Goal: Obtain resource: Download file/media

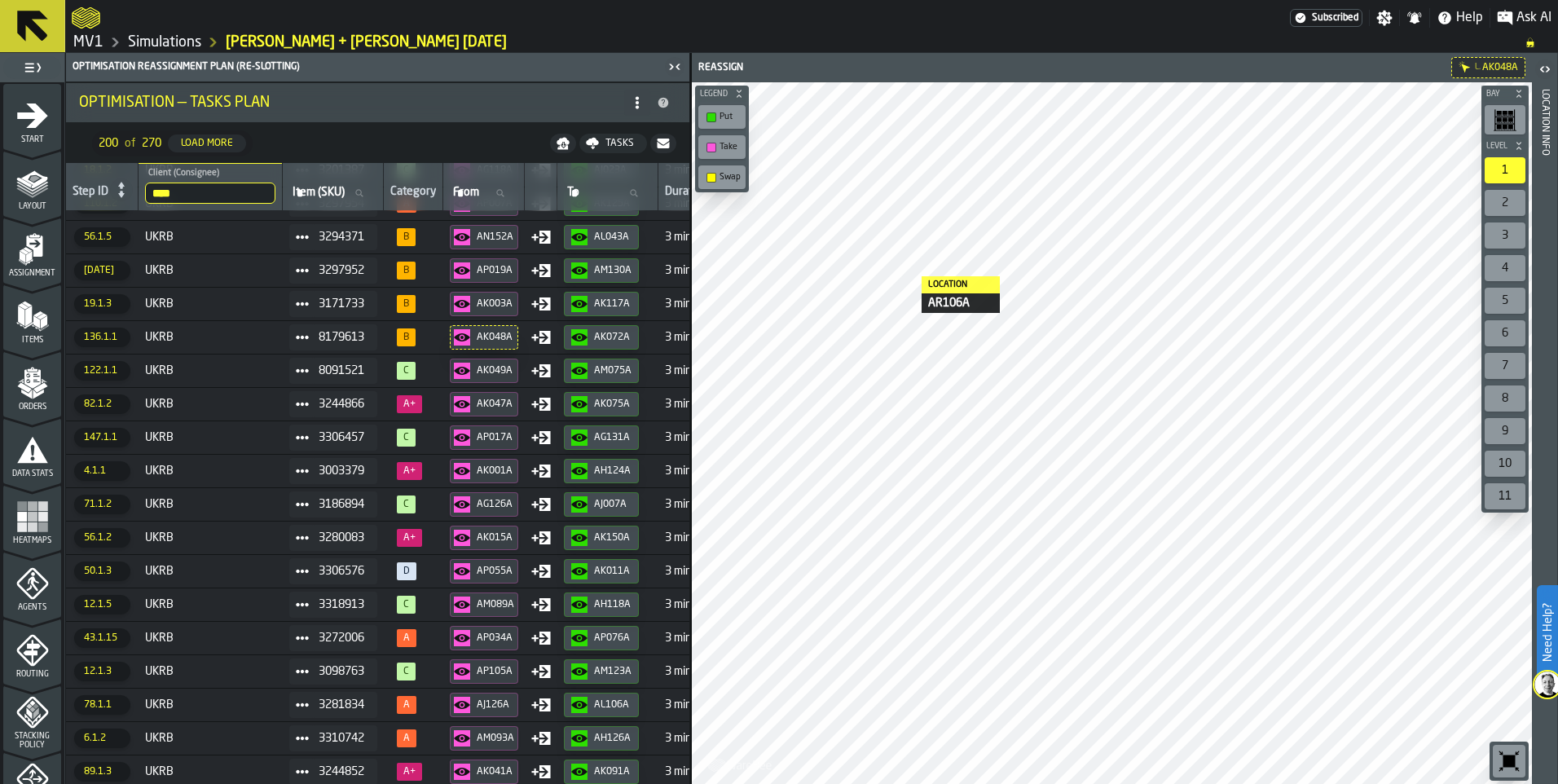
click at [39, 315] on polygon "menu Items" at bounding box center [42, 316] width 10 height 7
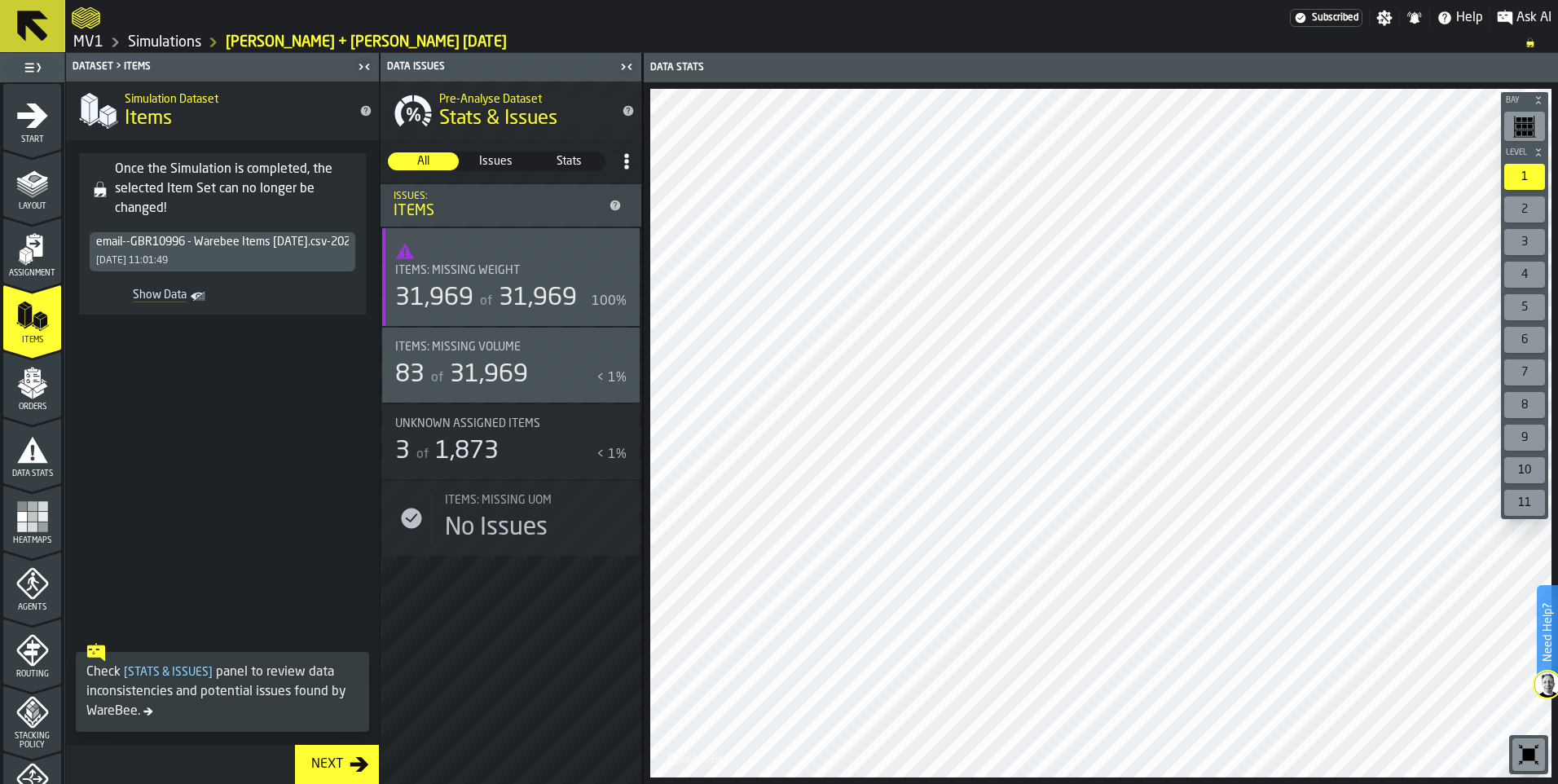
click at [625, 72] on icon "button-toggle-Close me" at bounding box center [626, 67] width 20 height 20
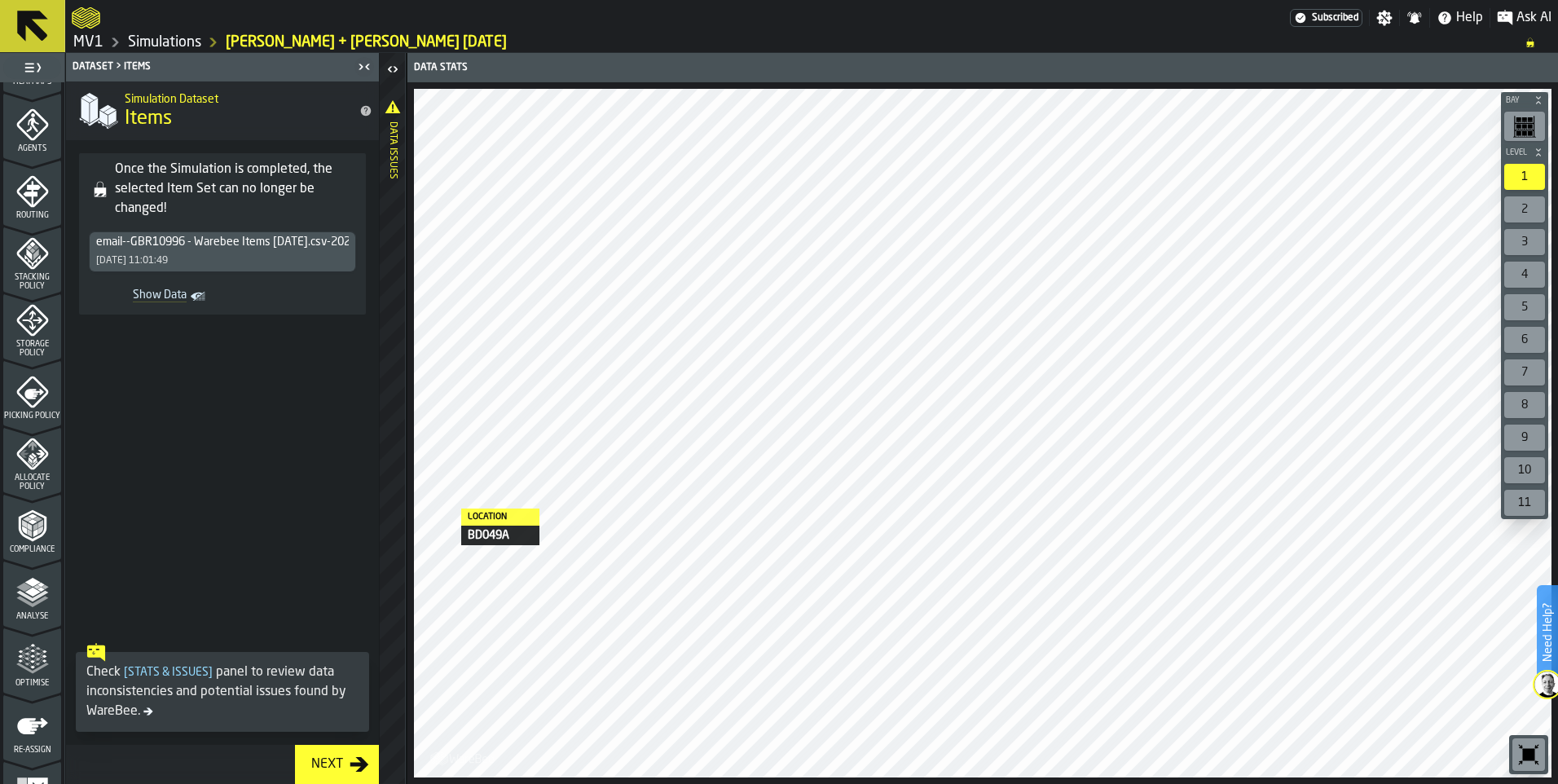
scroll to position [501, 0]
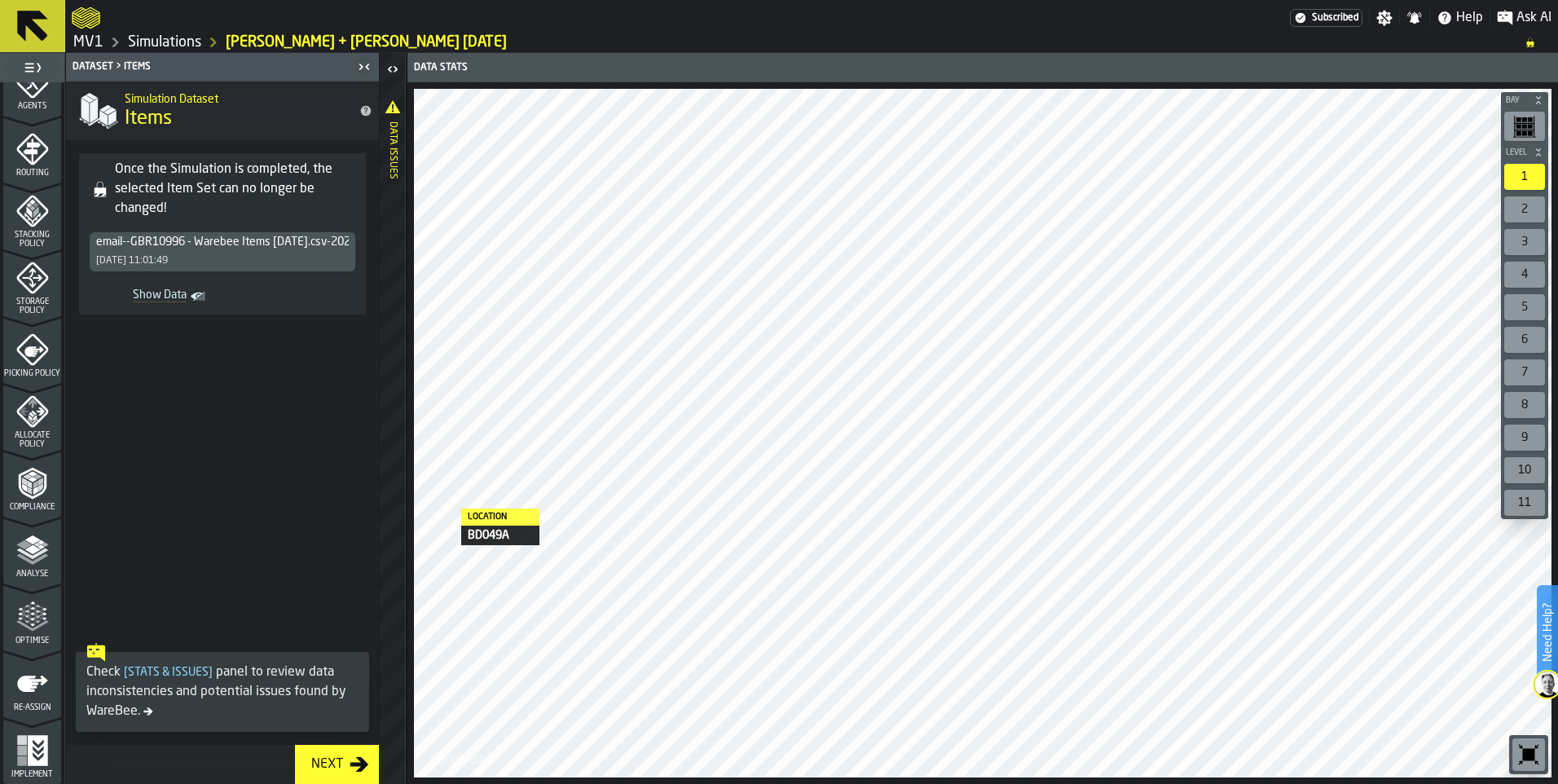
click at [33, 715] on icon "menu Re-assign" at bounding box center [33, 718] width 58 height 15
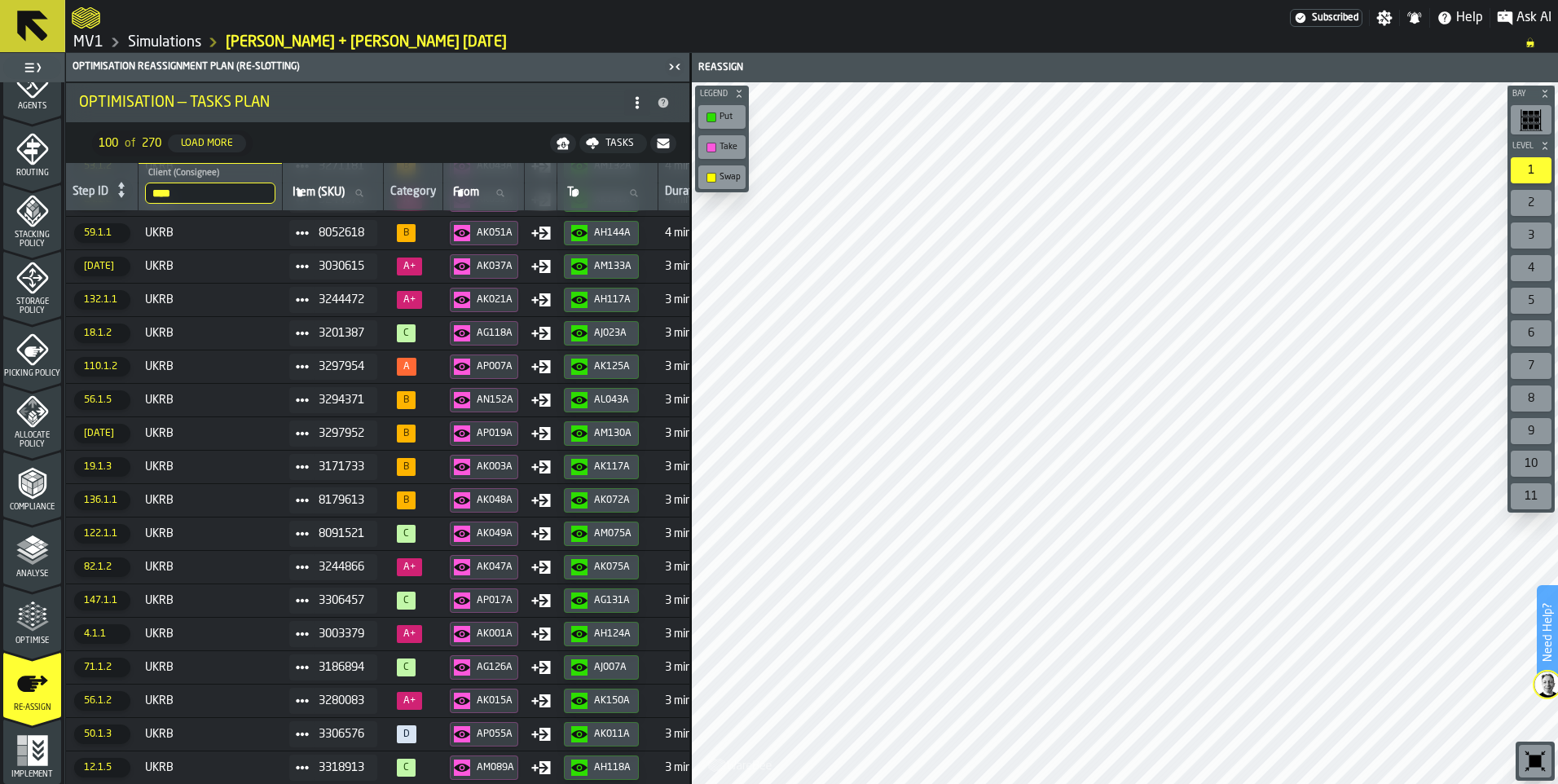
scroll to position [0, 0]
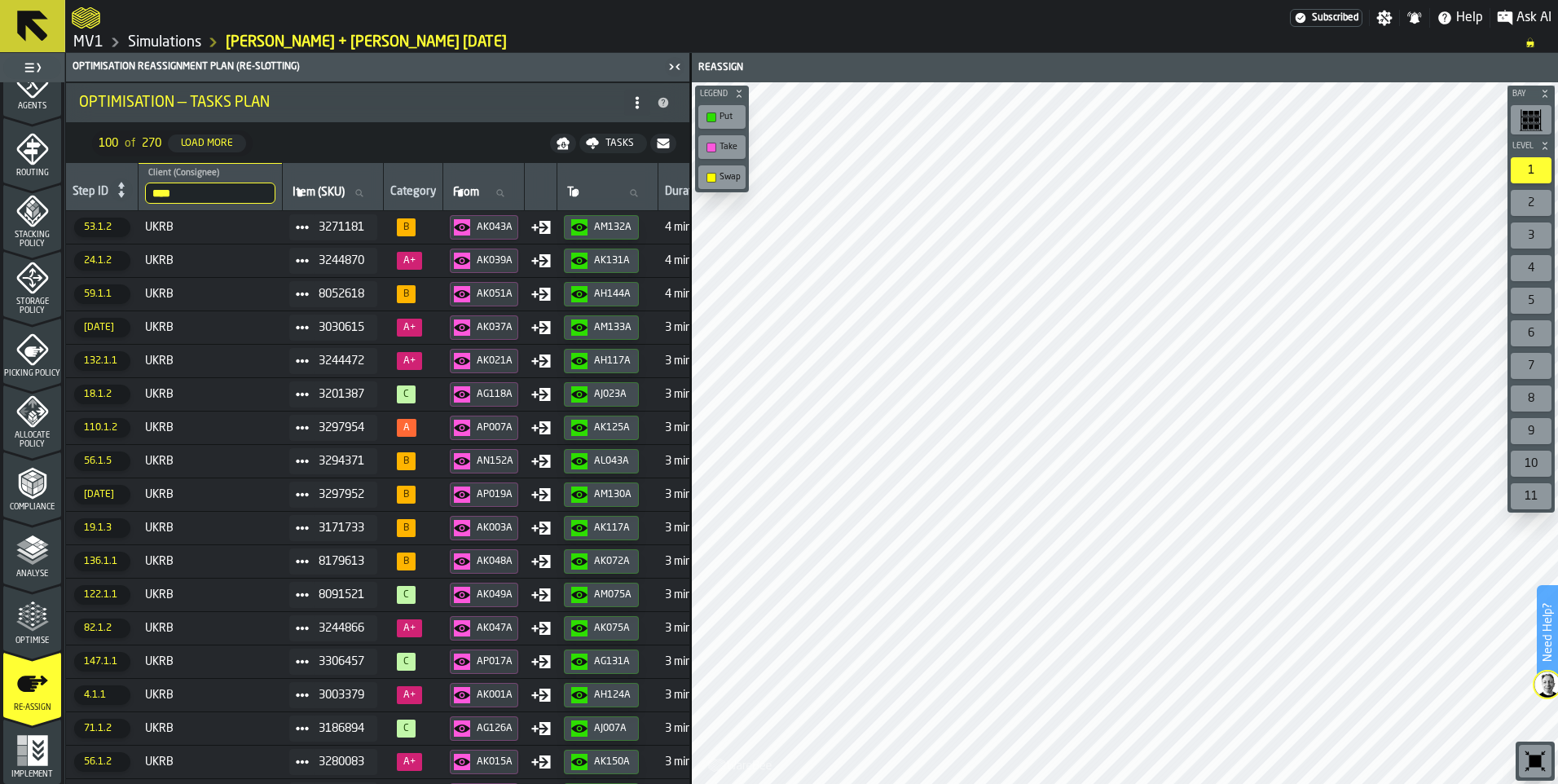
click at [122, 193] on icon at bounding box center [122, 189] width 7 height 15
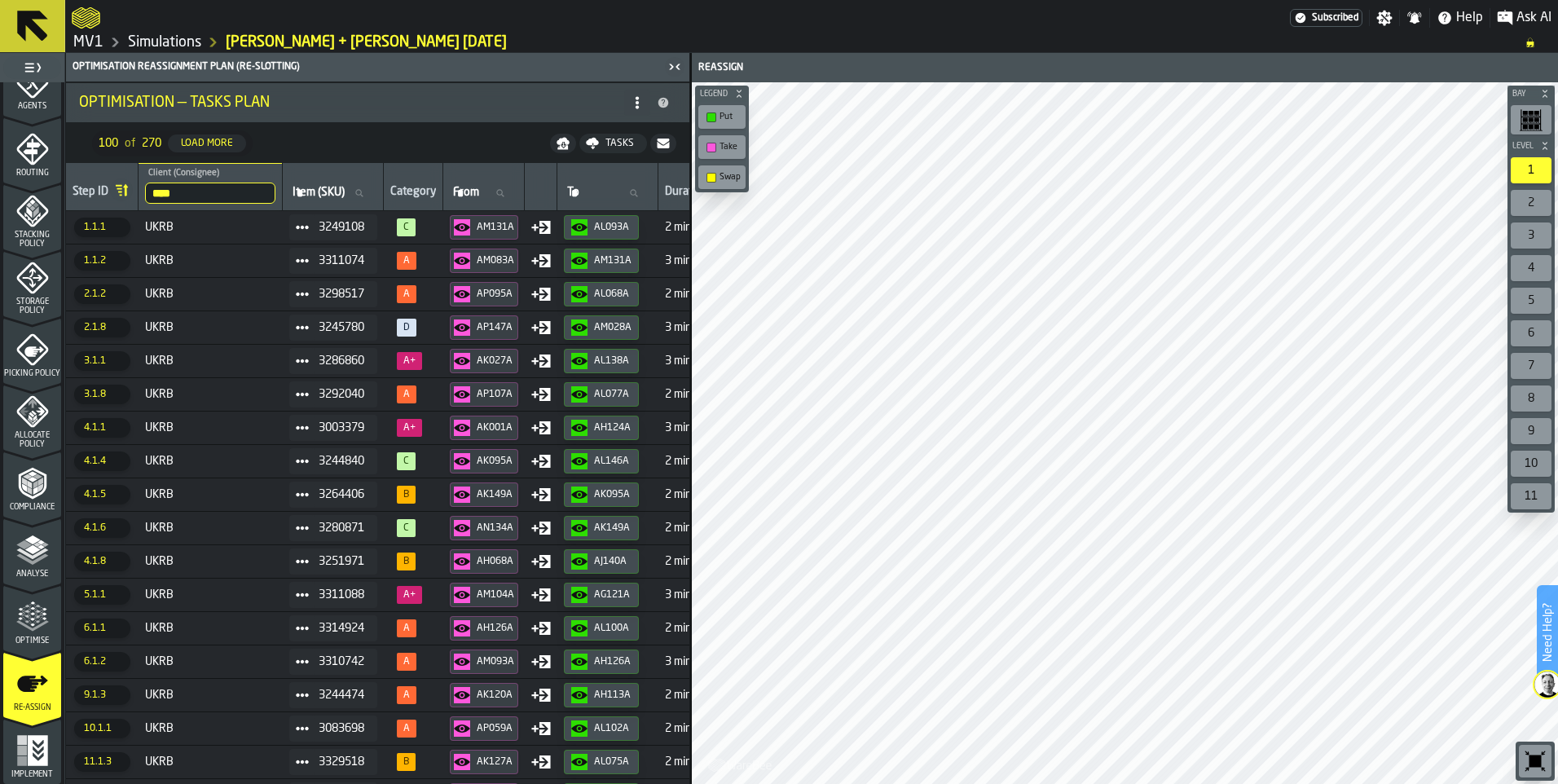
drag, startPoint x: 261, startPoint y: 189, endPoint x: 106, endPoint y: 186, distance: 155.0
click at [106, 186] on tr "Step ID **** Client (Consignee) ukrb Item (SKU) Item (SKU) Category From From T…" at bounding box center [1185, 187] width 2239 height 48
click at [267, 194] on input "****" at bounding box center [210, 193] width 130 height 21
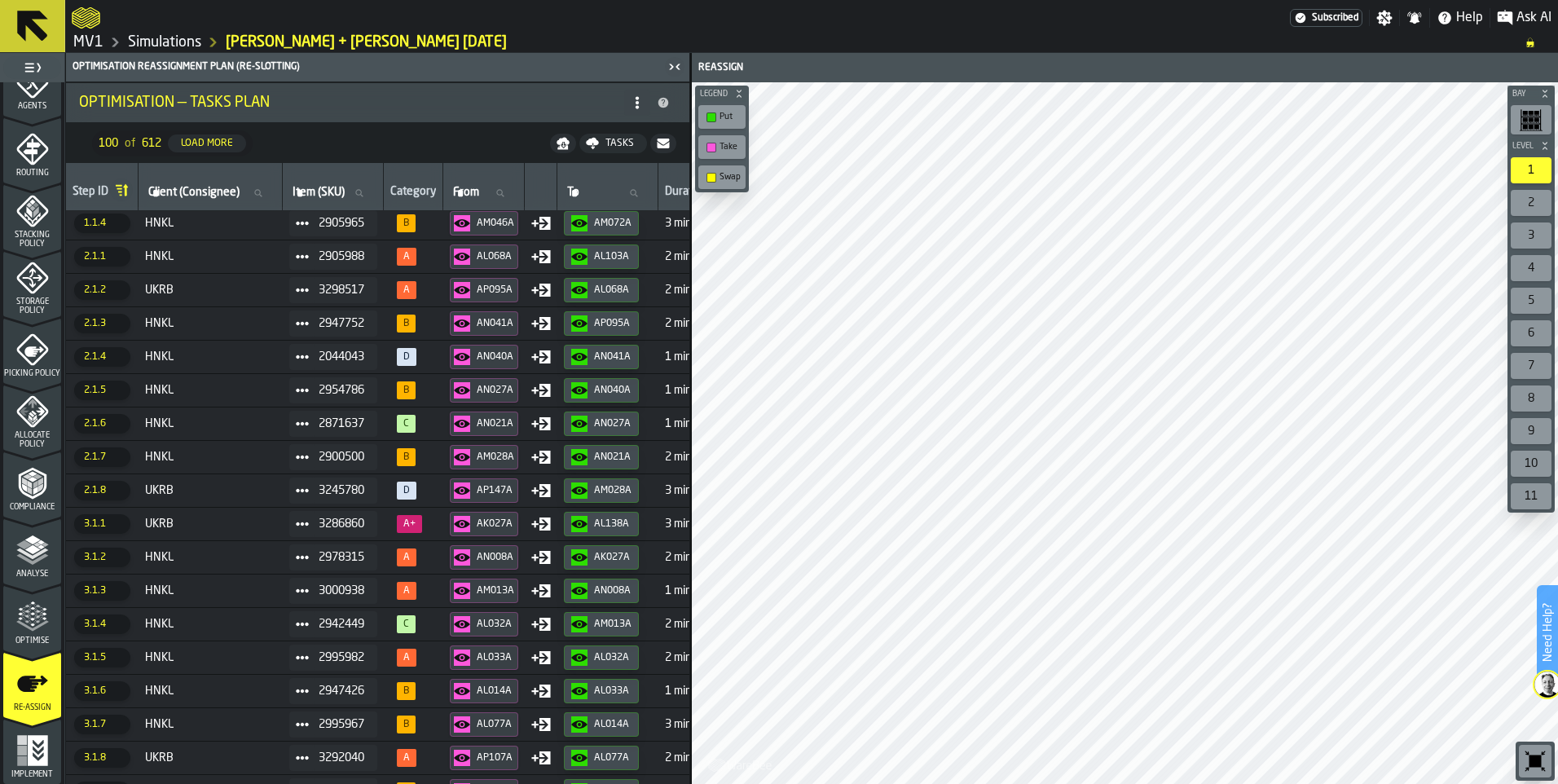
scroll to position [244, 0]
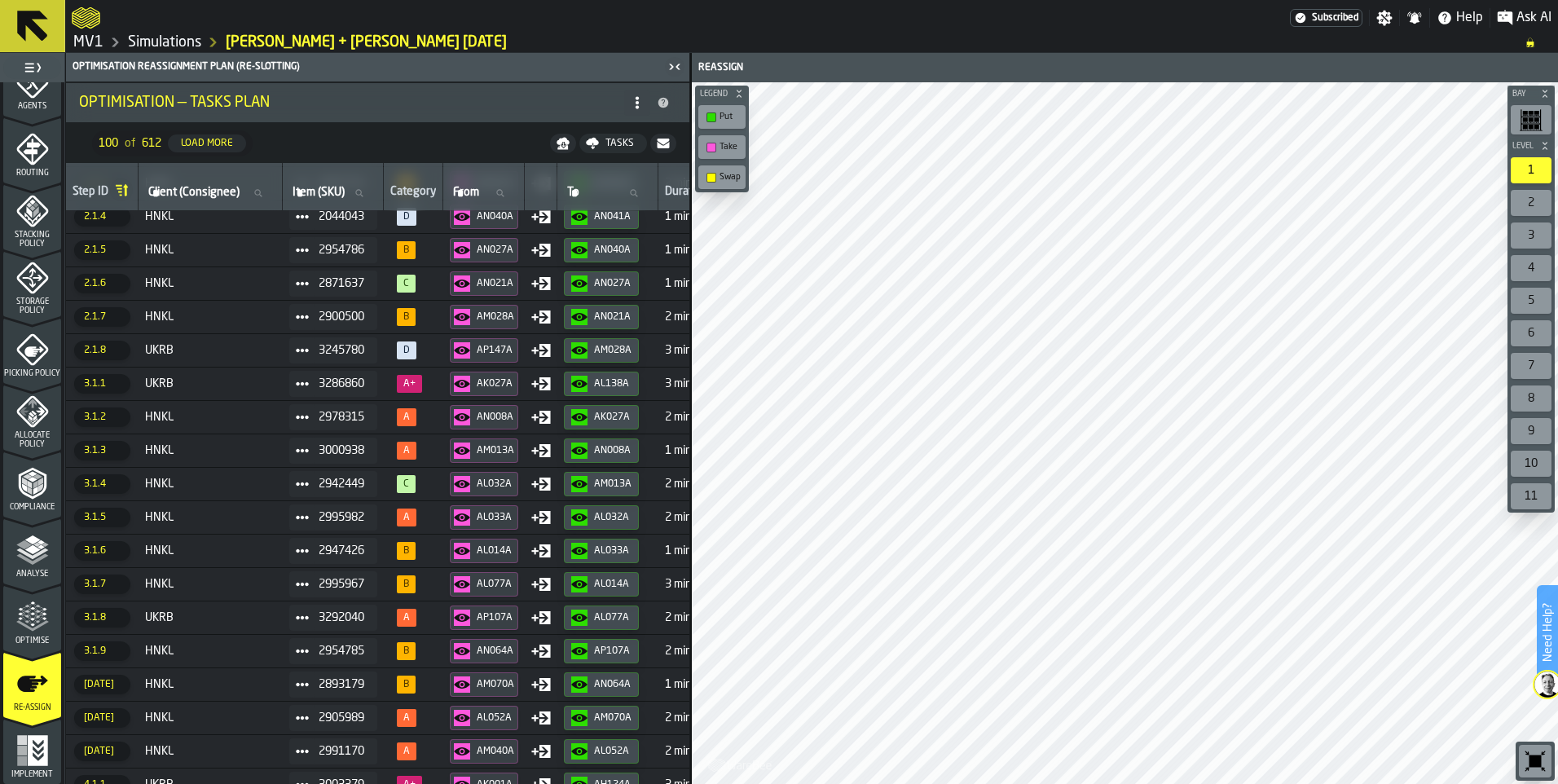
click at [259, 520] on span "HNKL" at bounding box center [210, 517] width 131 height 13
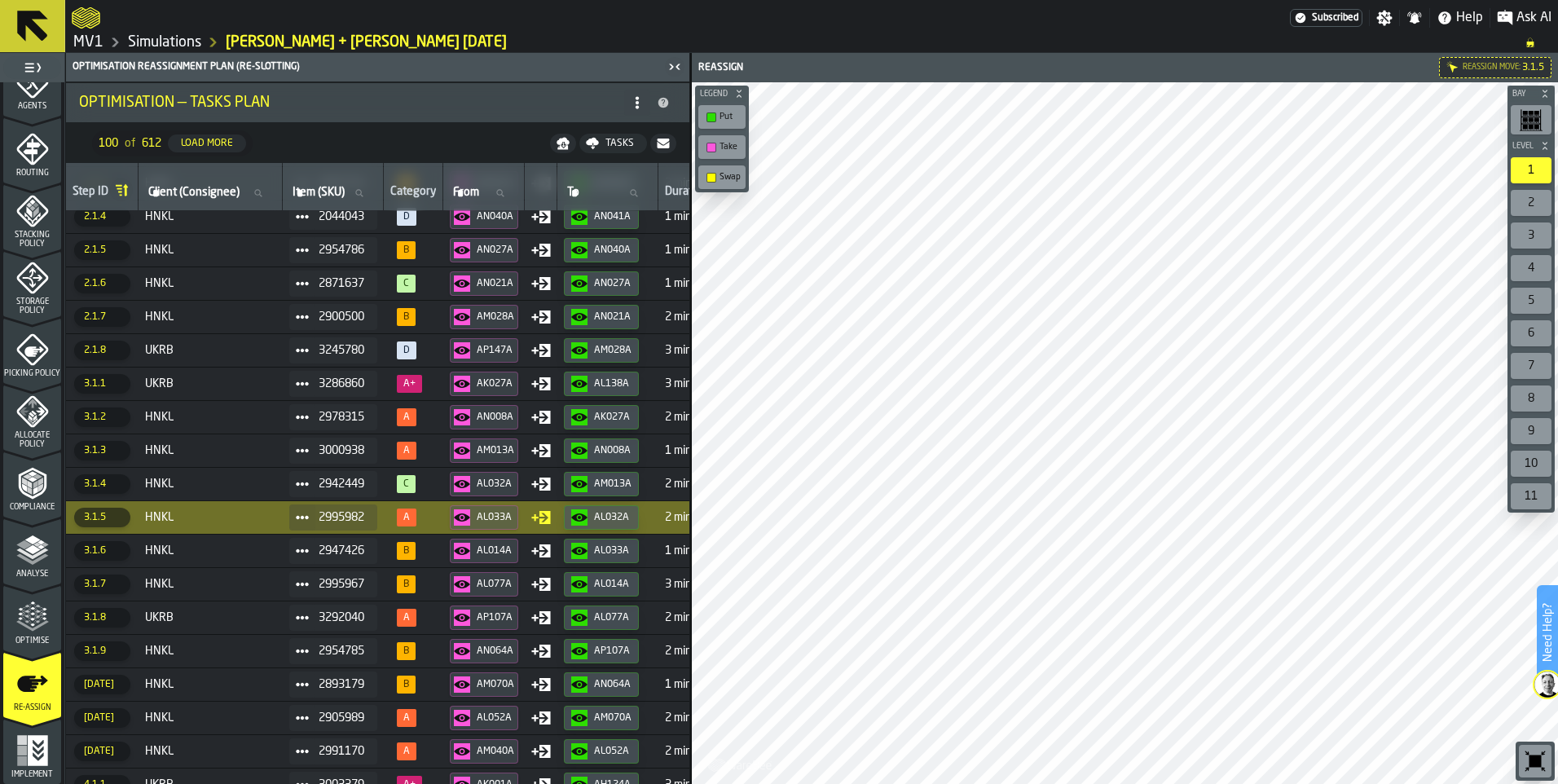
click at [1544, 675] on img at bounding box center [1547, 684] width 26 height 26
click at [1525, 742] on polygon at bounding box center [1520, 746] width 15 height 15
click at [103, 421] on span "3.1.2" at bounding box center [103, 417] width 56 height 20
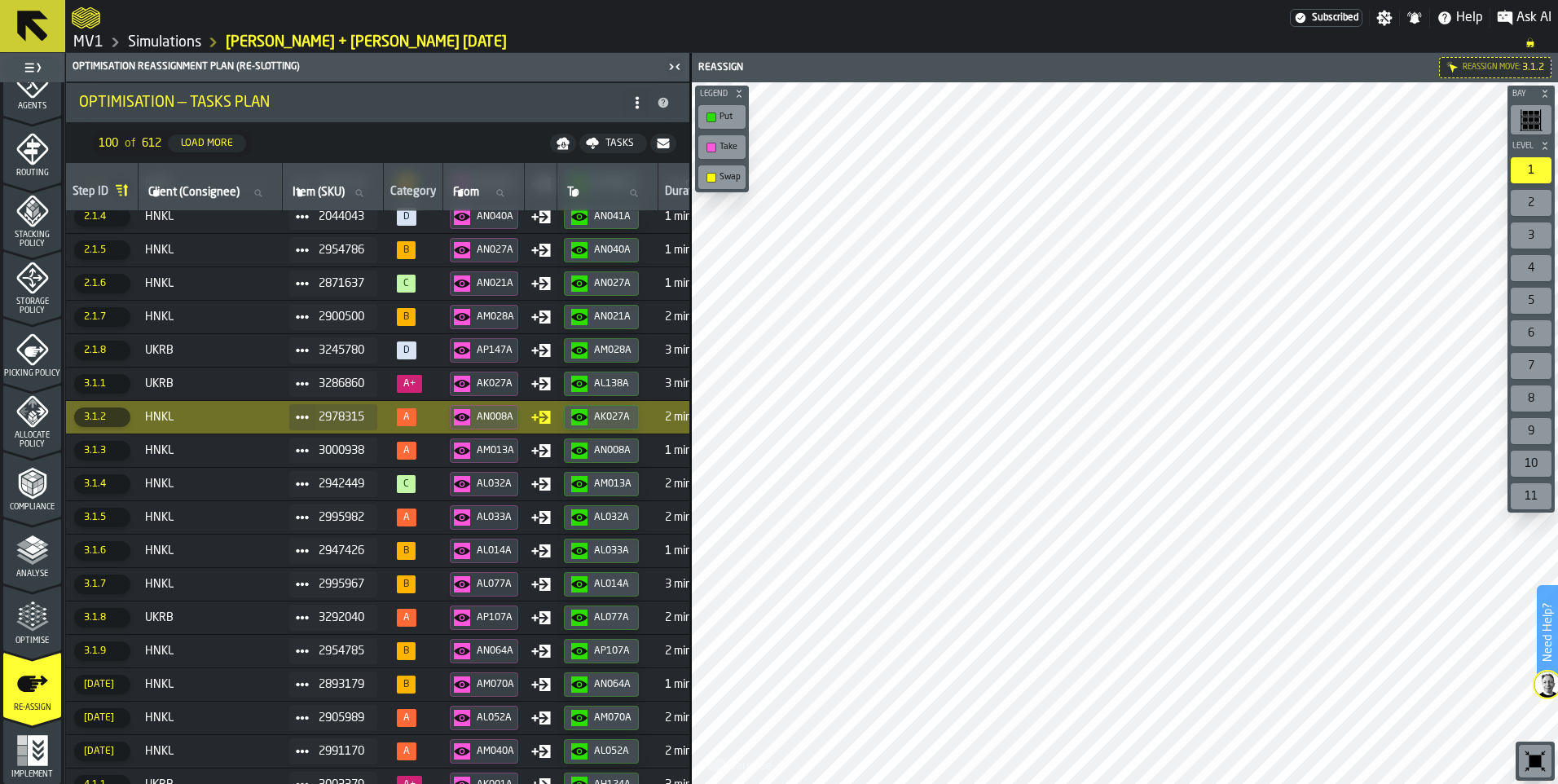
drag, startPoint x: 633, startPoint y: 463, endPoint x: 670, endPoint y: 21, distance: 443.5
click at [670, 21] on div at bounding box center [681, 18] width 1218 height 29
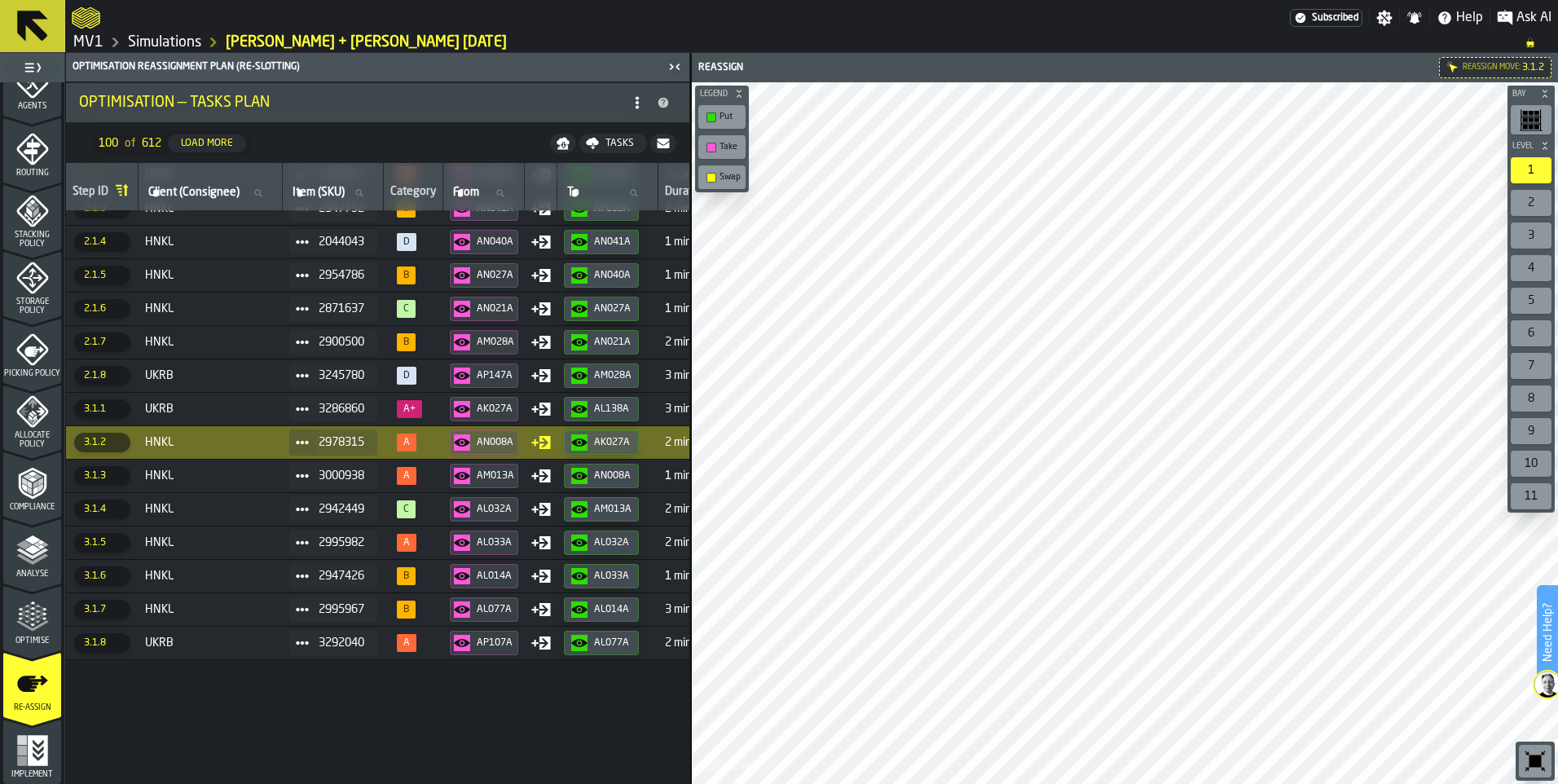
scroll to position [0, 0]
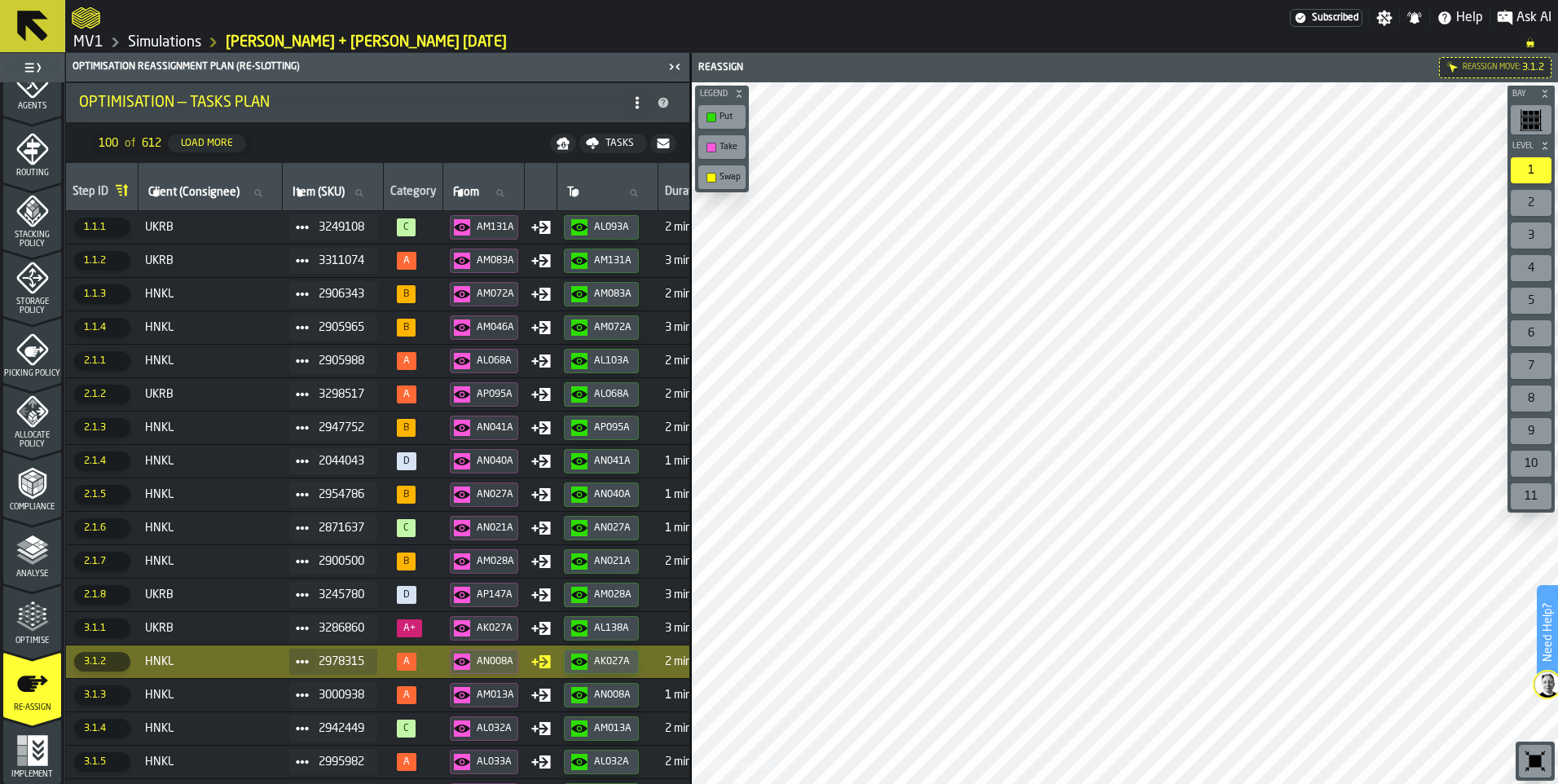
click at [120, 393] on span "2.1.2" at bounding box center [103, 394] width 56 height 20
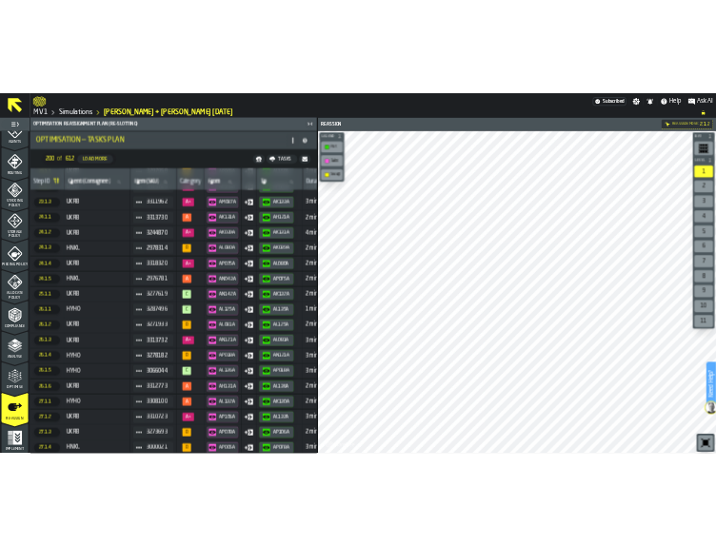
scroll to position [5027, 0]
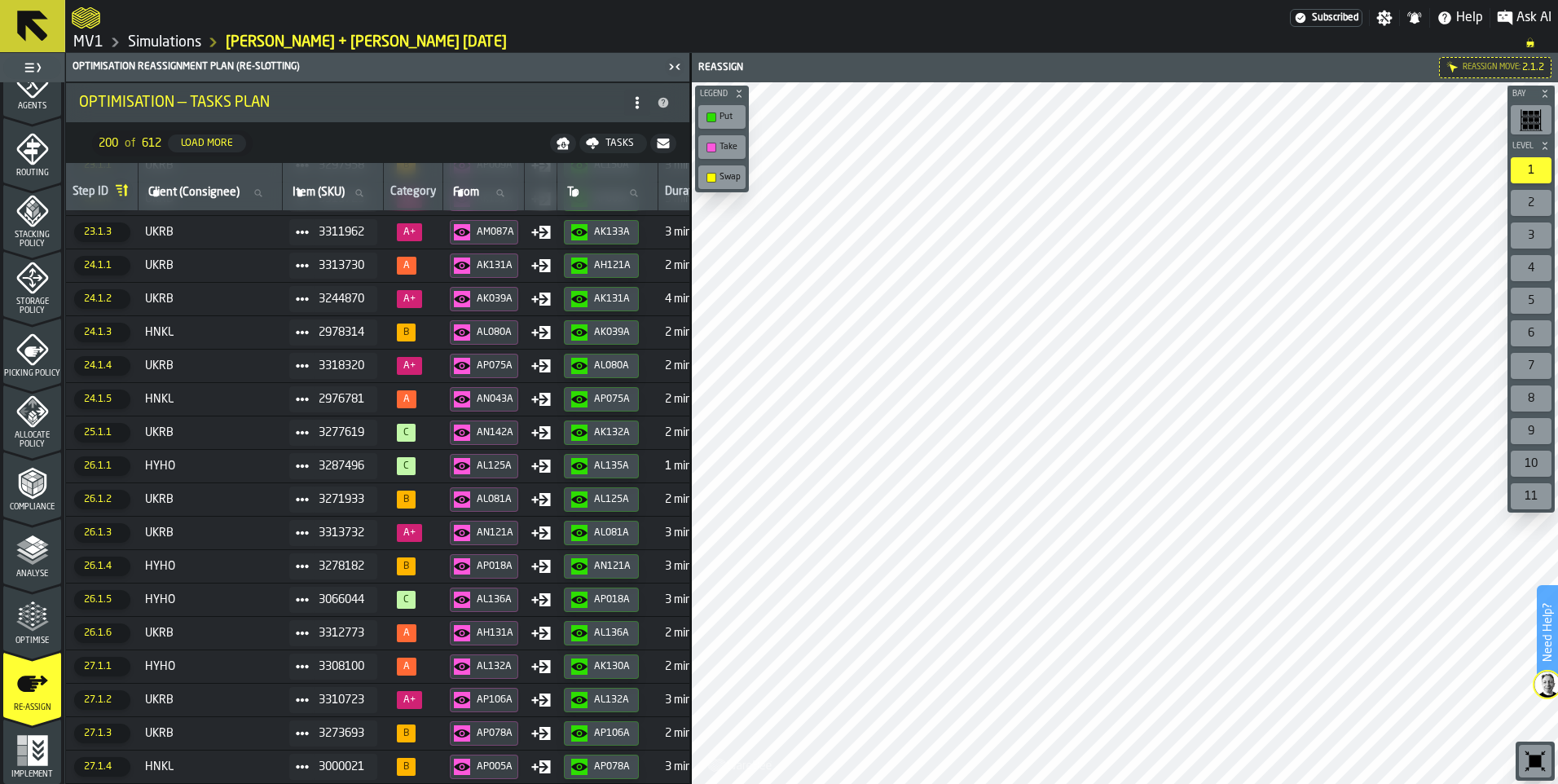
click at [234, 637] on span "UKRB" at bounding box center [210, 633] width 131 height 13
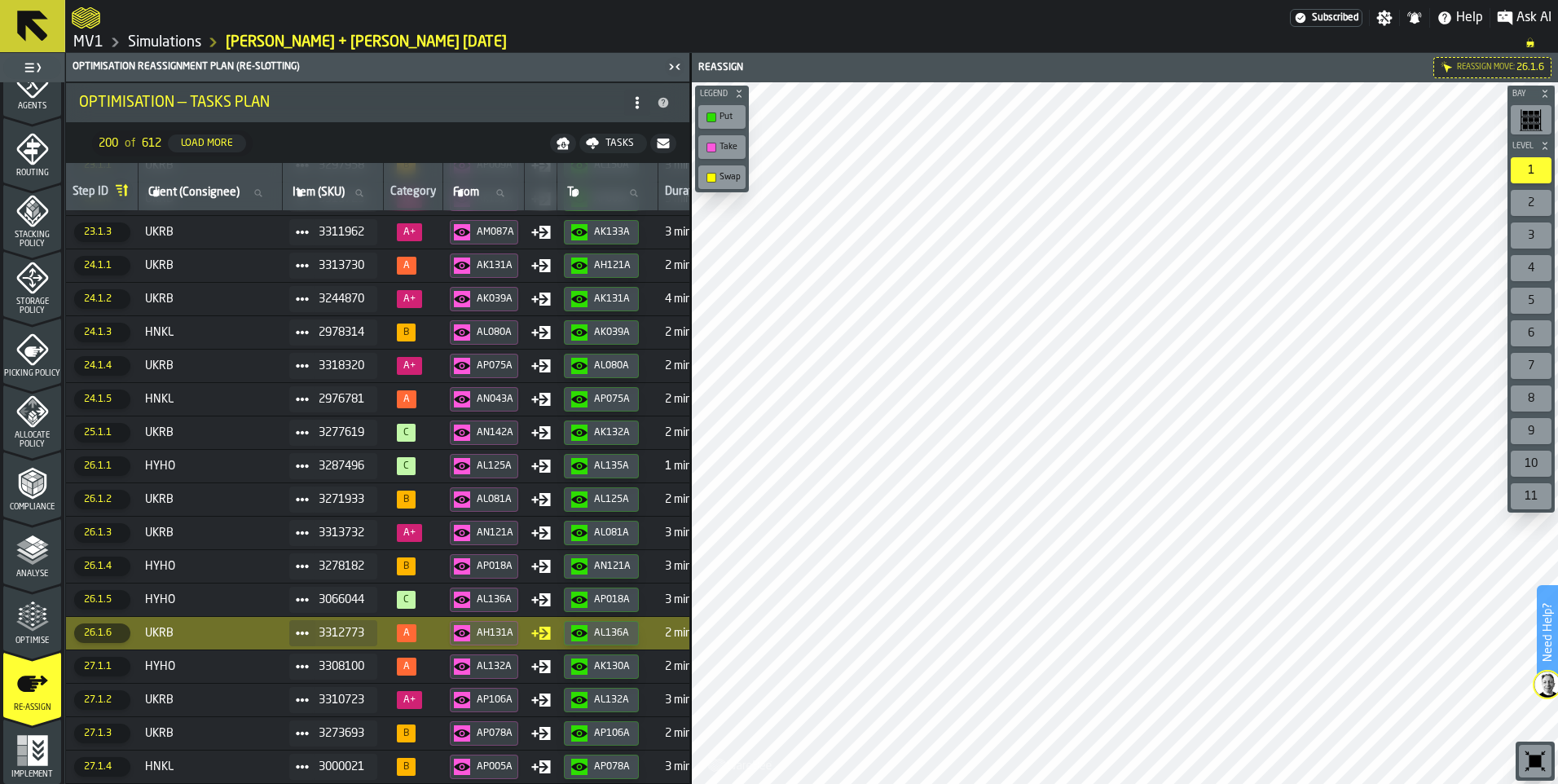
click at [1551, 689] on img at bounding box center [1547, 684] width 26 height 26
click at [1549, 686] on img at bounding box center [1547, 684] width 26 height 26
click at [1553, 649] on label "Need Help?" at bounding box center [1547, 632] width 18 height 92
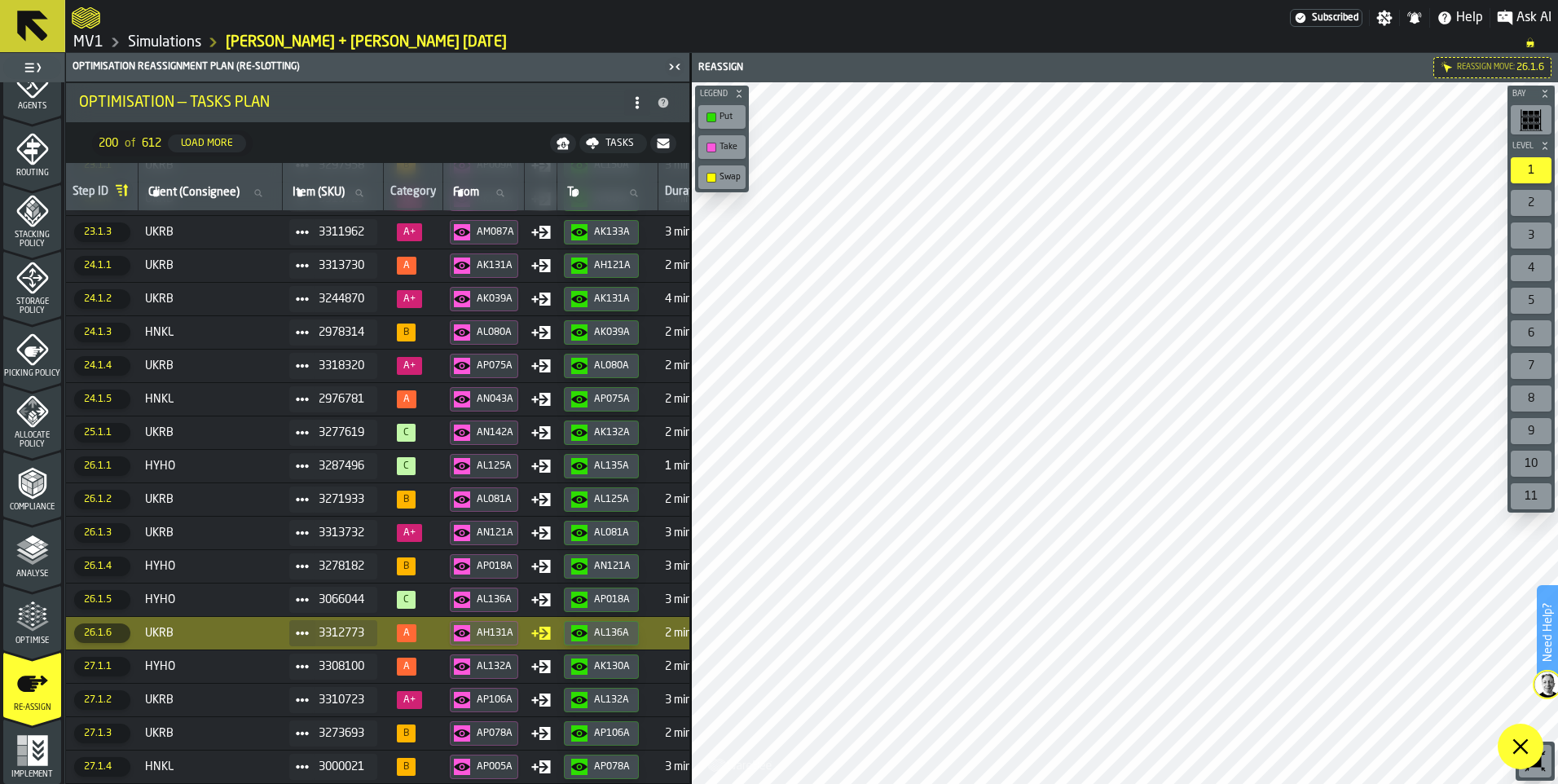
click at [1548, 684] on img at bounding box center [1547, 684] width 26 height 26
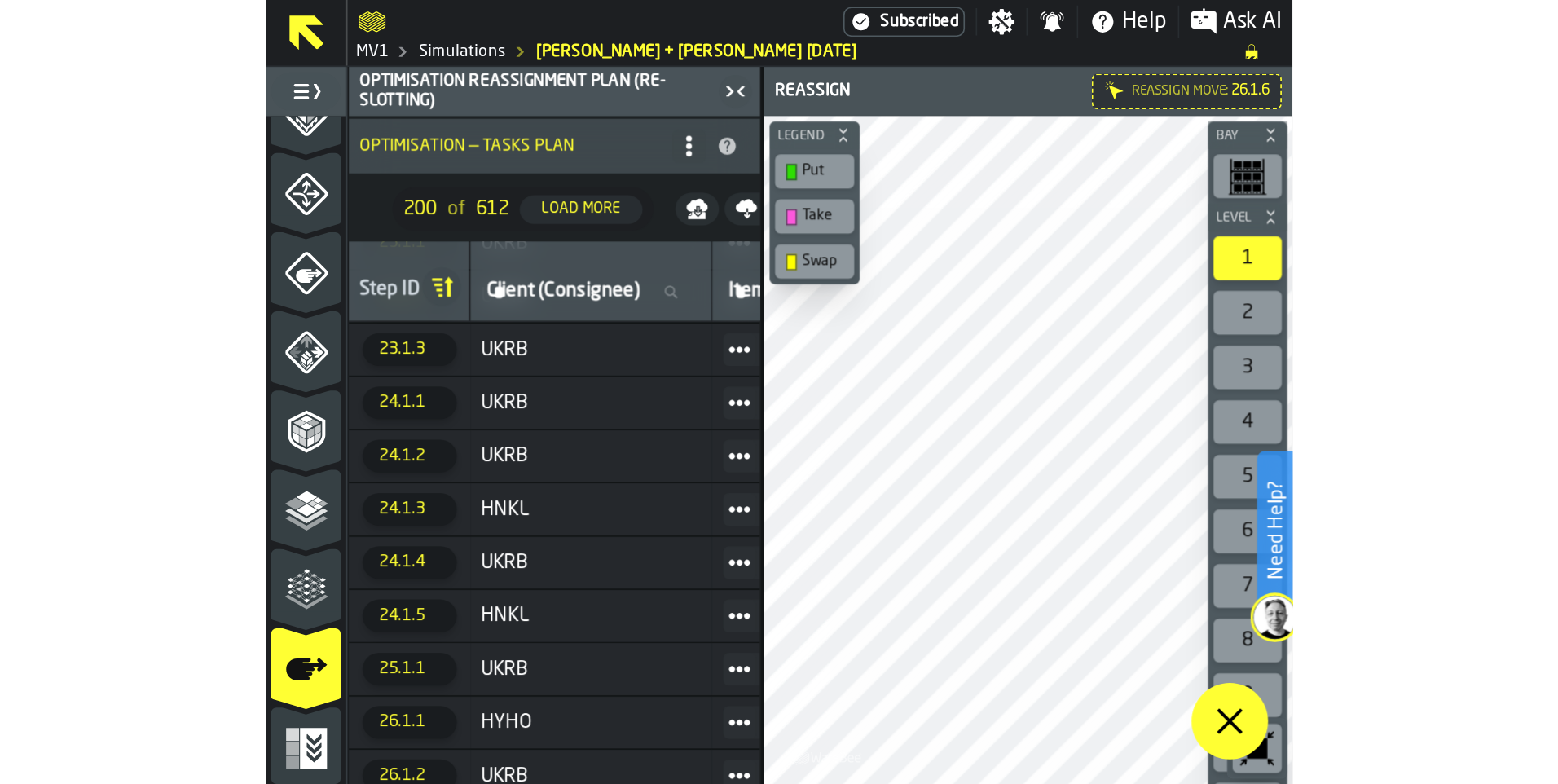
scroll to position [452, 0]
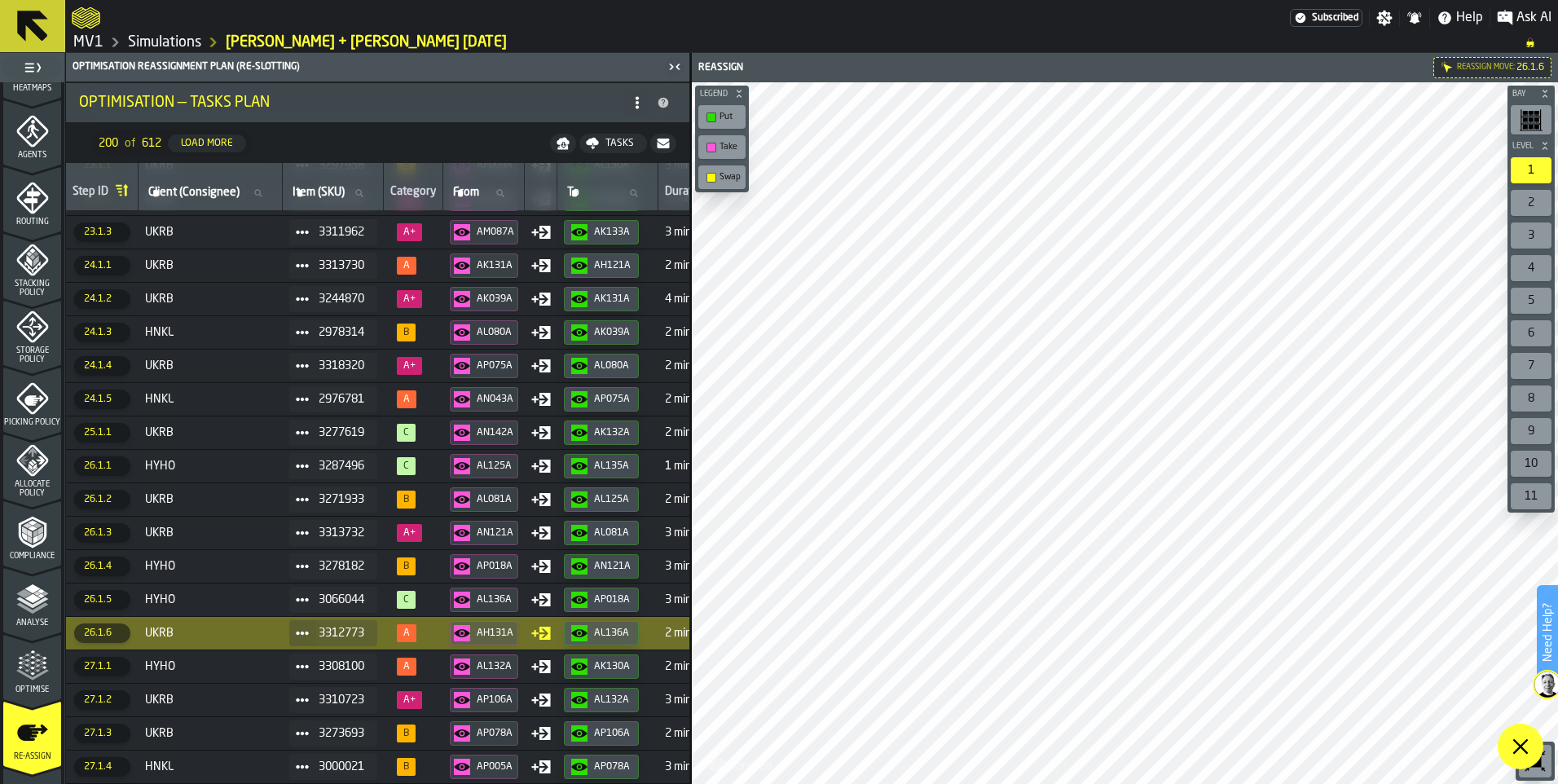
click at [1544, 679] on img at bounding box center [1547, 684] width 26 height 26
click at [1513, 739] on polygon at bounding box center [1520, 746] width 15 height 15
click at [1519, 752] on icon at bounding box center [1519, 745] width 20 height 20
click at [1518, 752] on icon at bounding box center [1519, 745] width 20 height 20
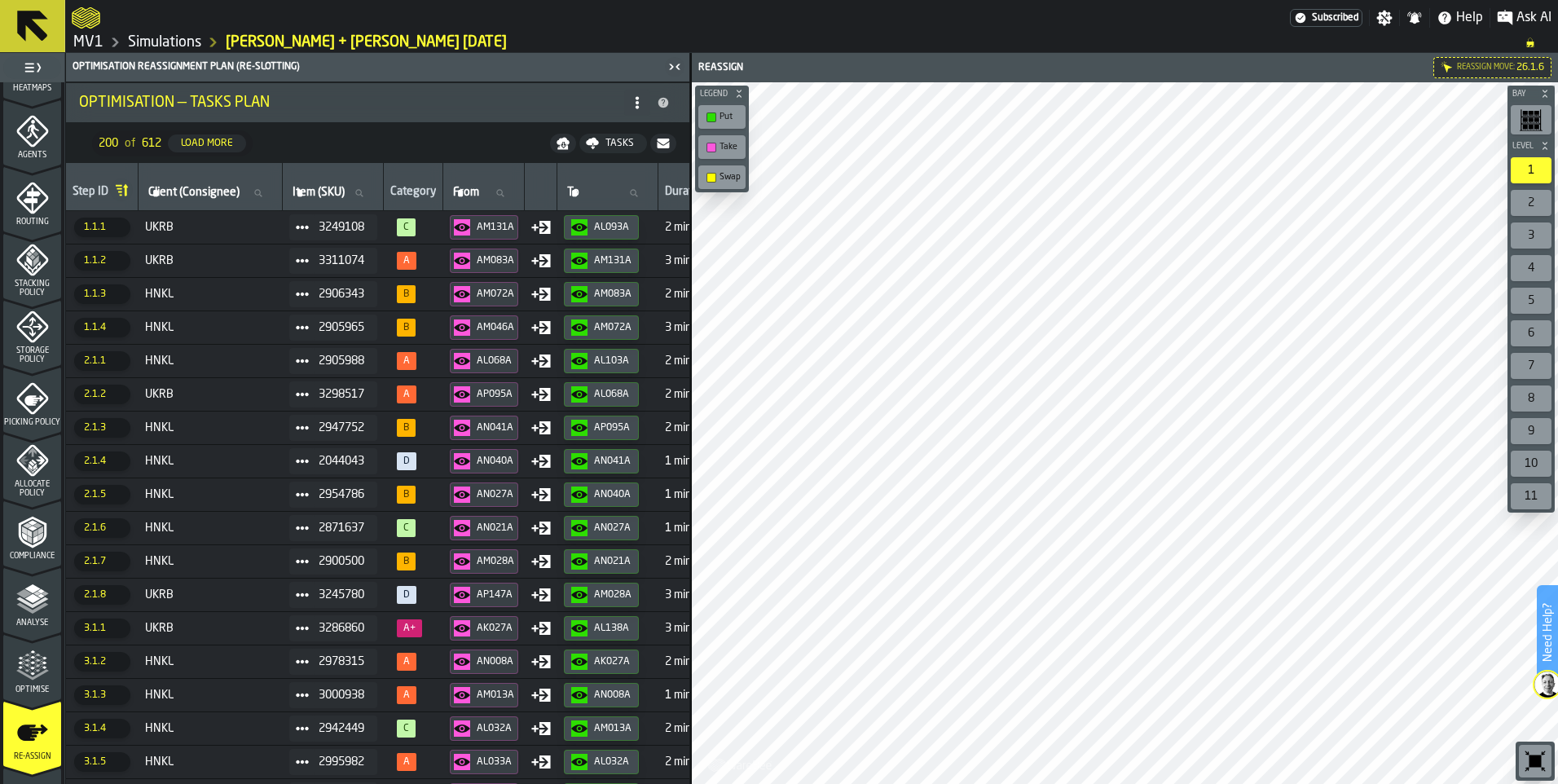
scroll to position [501, 0]
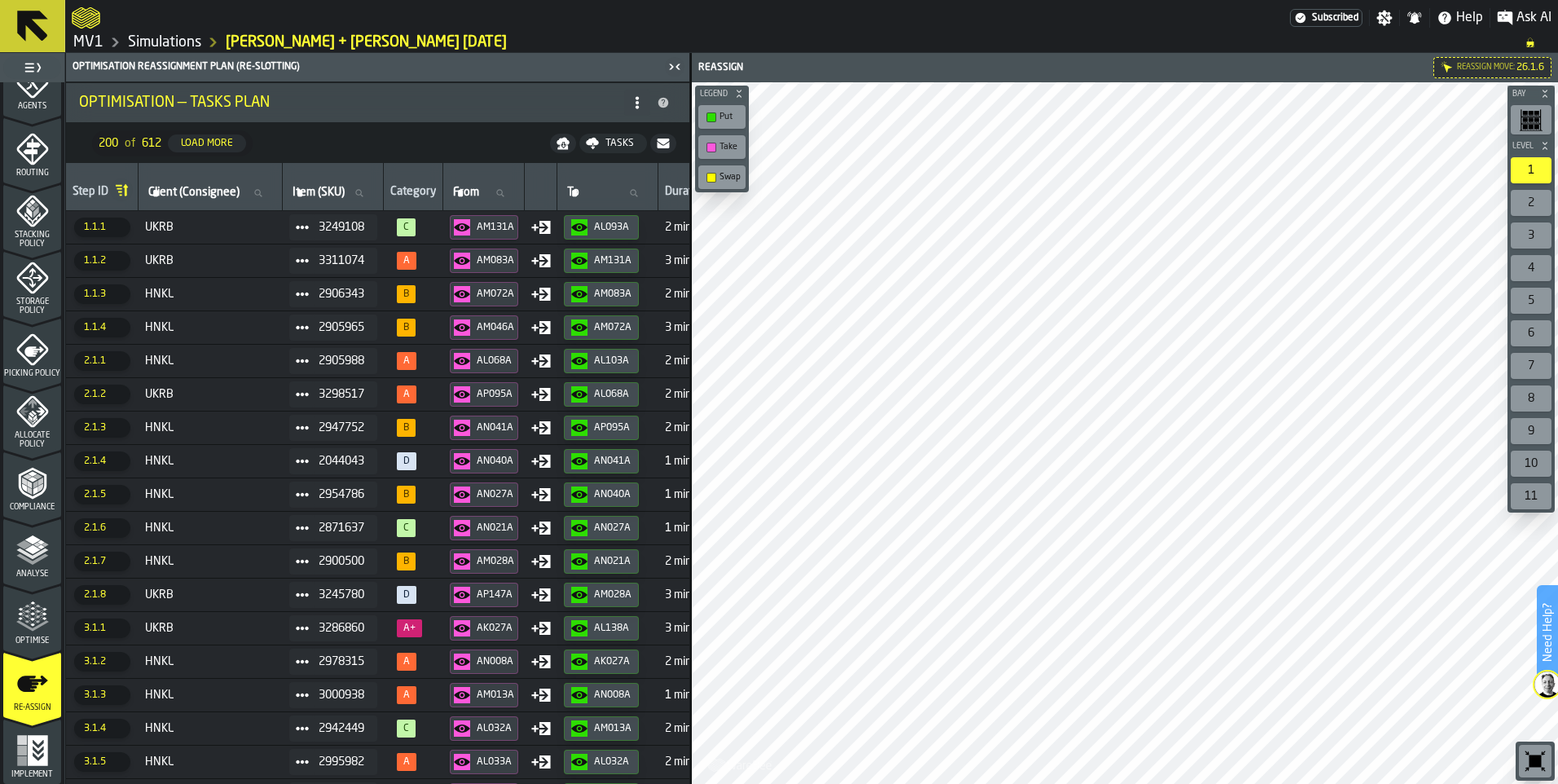
click at [39, 751] on icon "menu Implement" at bounding box center [33, 750] width 33 height 33
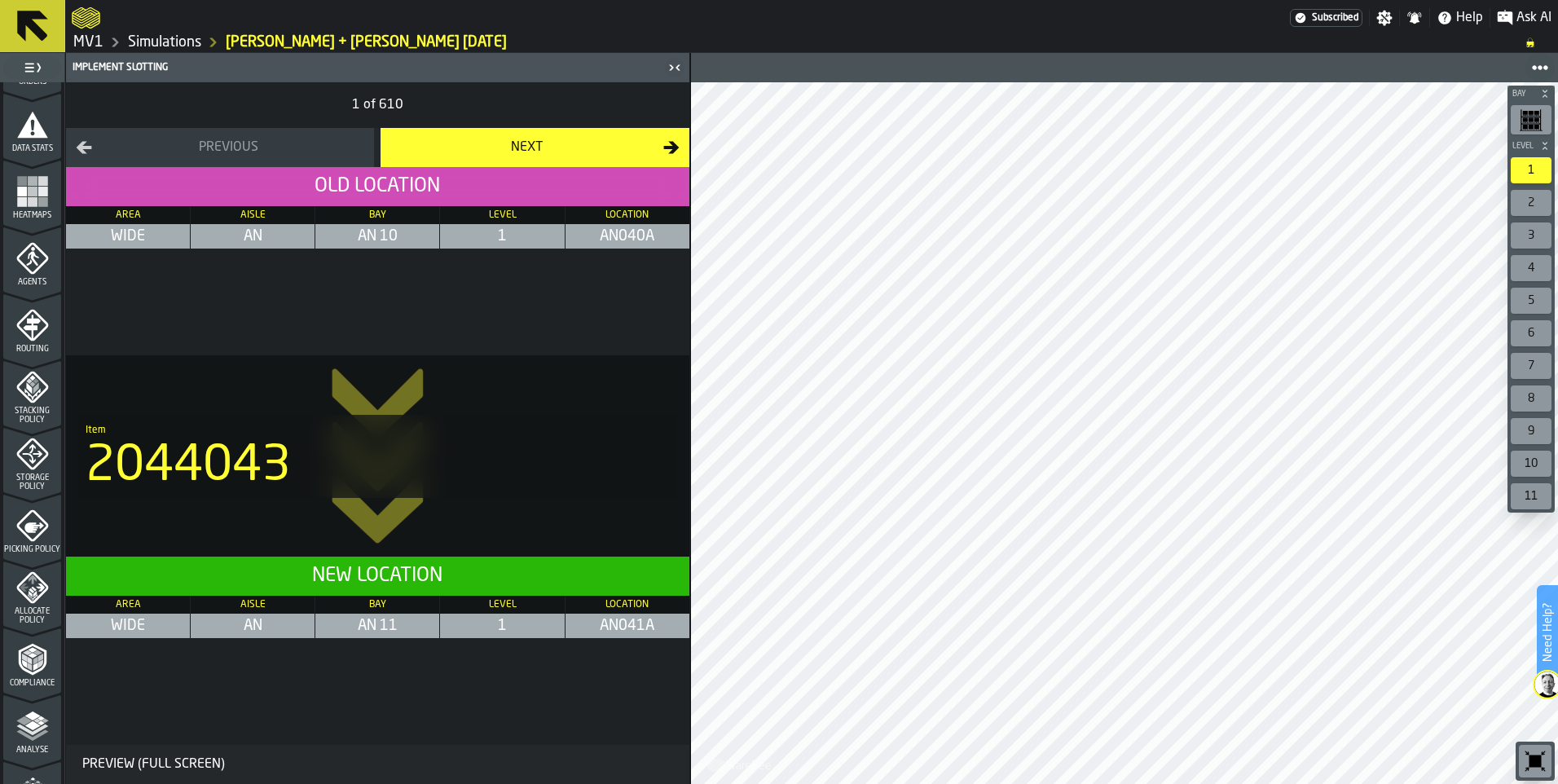
scroll to position [0, 0]
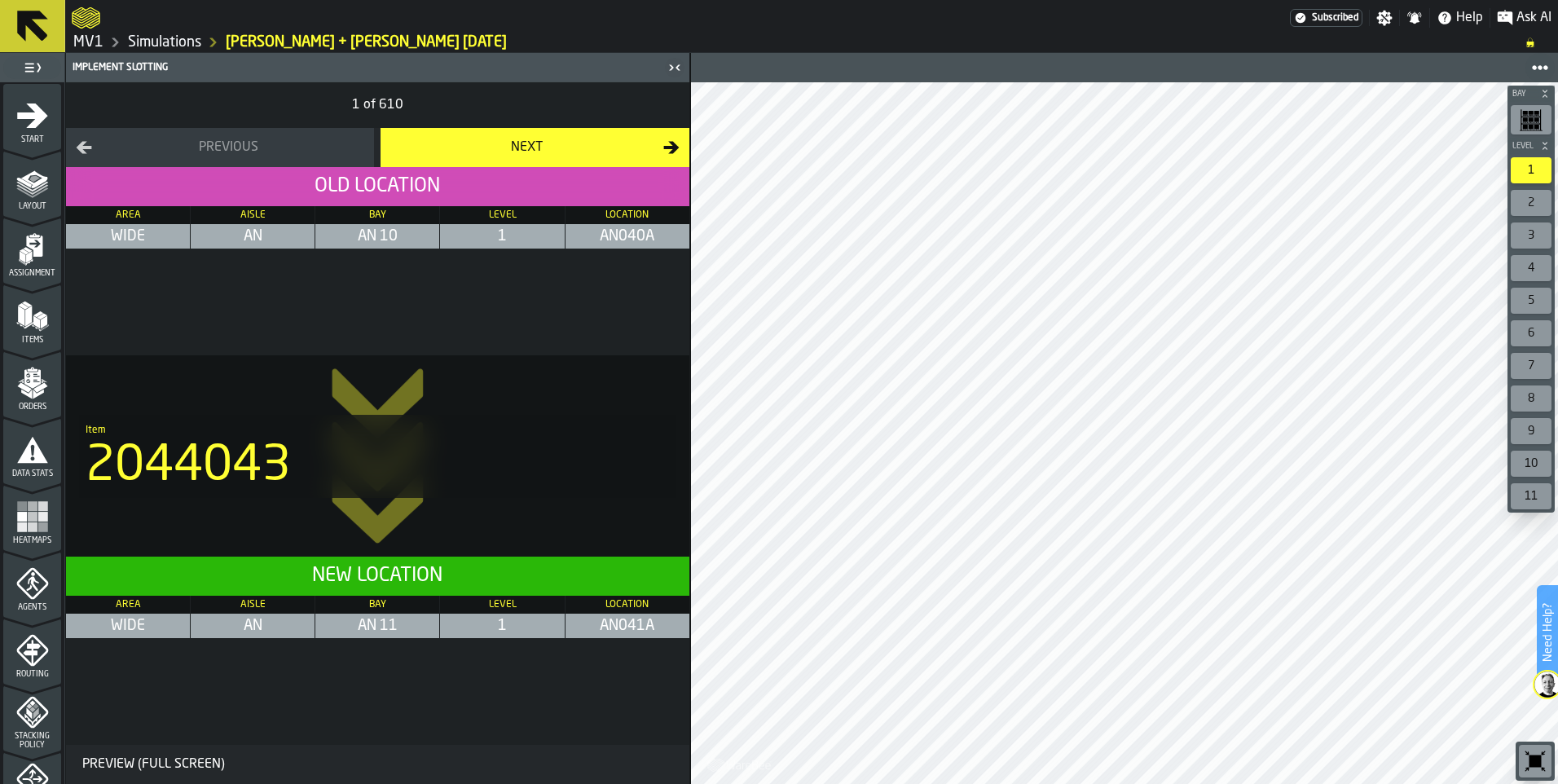
click at [45, 319] on icon "menu Items" at bounding box center [33, 316] width 33 height 33
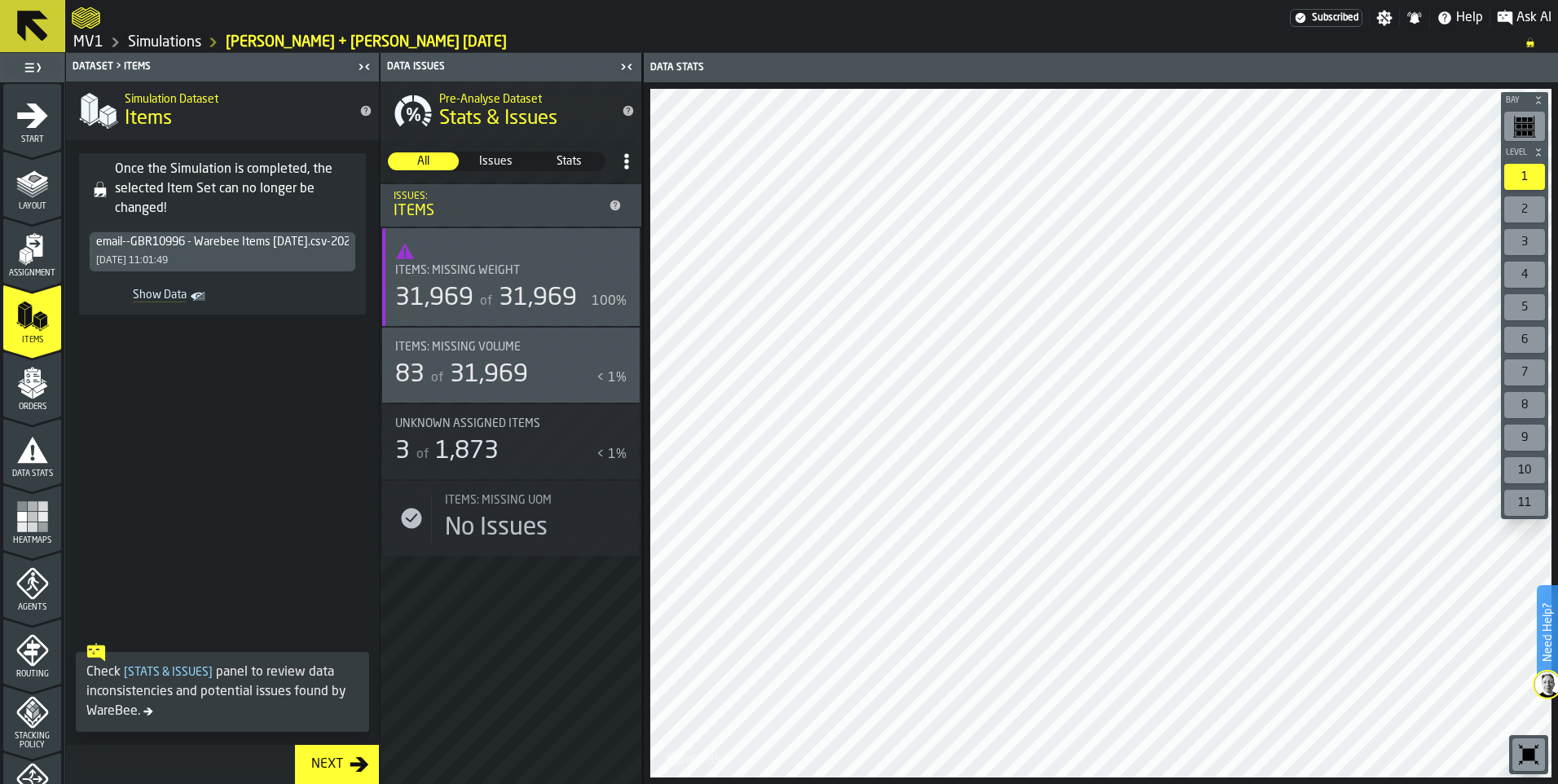
click at [255, 253] on div "email--GBR10996 - Warebee Items [DATE].csv-2025-08-28 [DATE] 11:01:49" at bounding box center [223, 252] width 265 height 39
click at [0, 0] on icon "Show Data" at bounding box center [0, 0] width 0 height 0
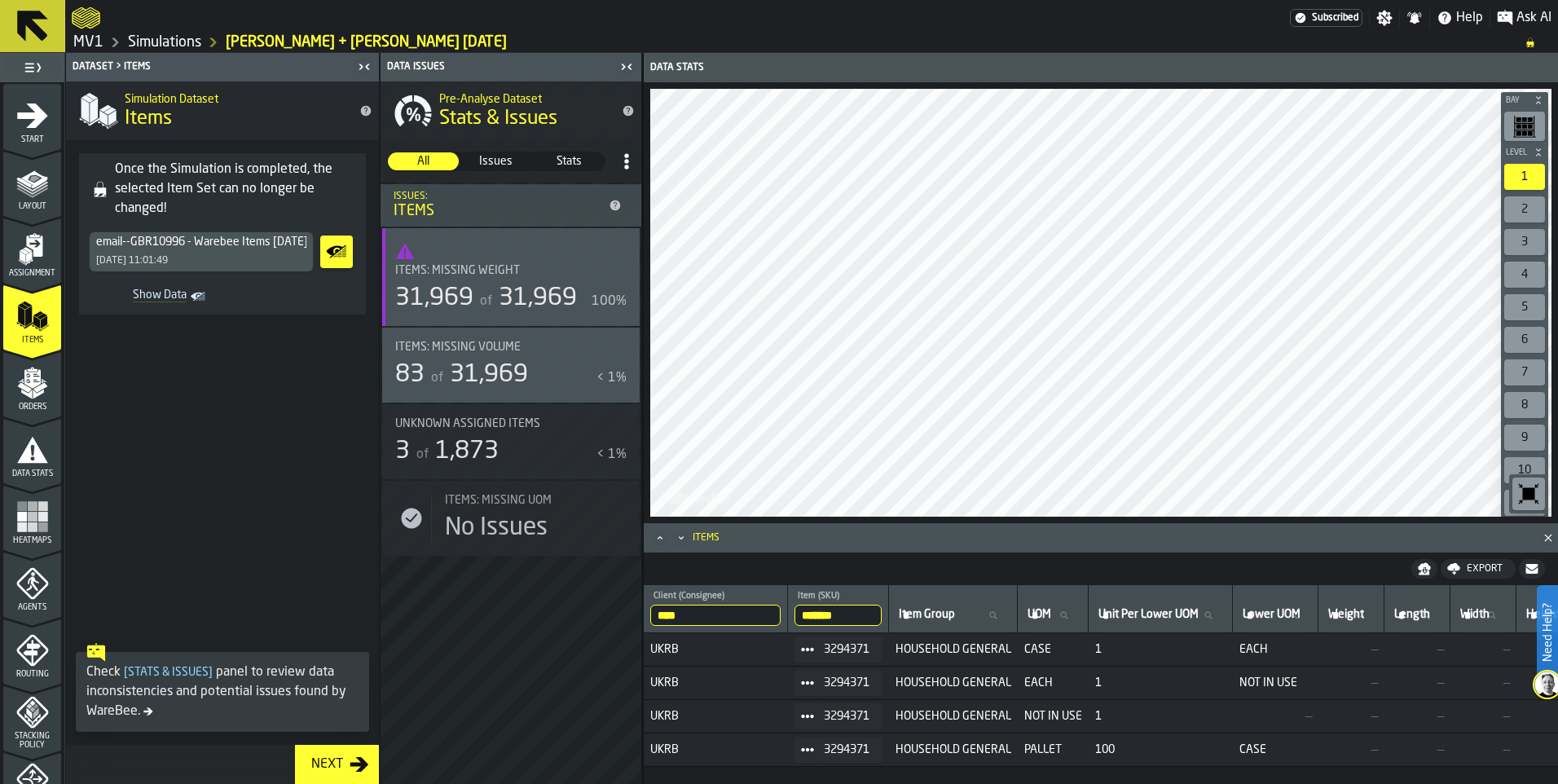
click at [1490, 570] on div "Export" at bounding box center [1484, 568] width 49 height 11
click at [1467, 567] on span "Download (csv)" at bounding box center [1471, 568] width 76 height 13
click at [34, 207] on span "Layout" at bounding box center [33, 206] width 58 height 9
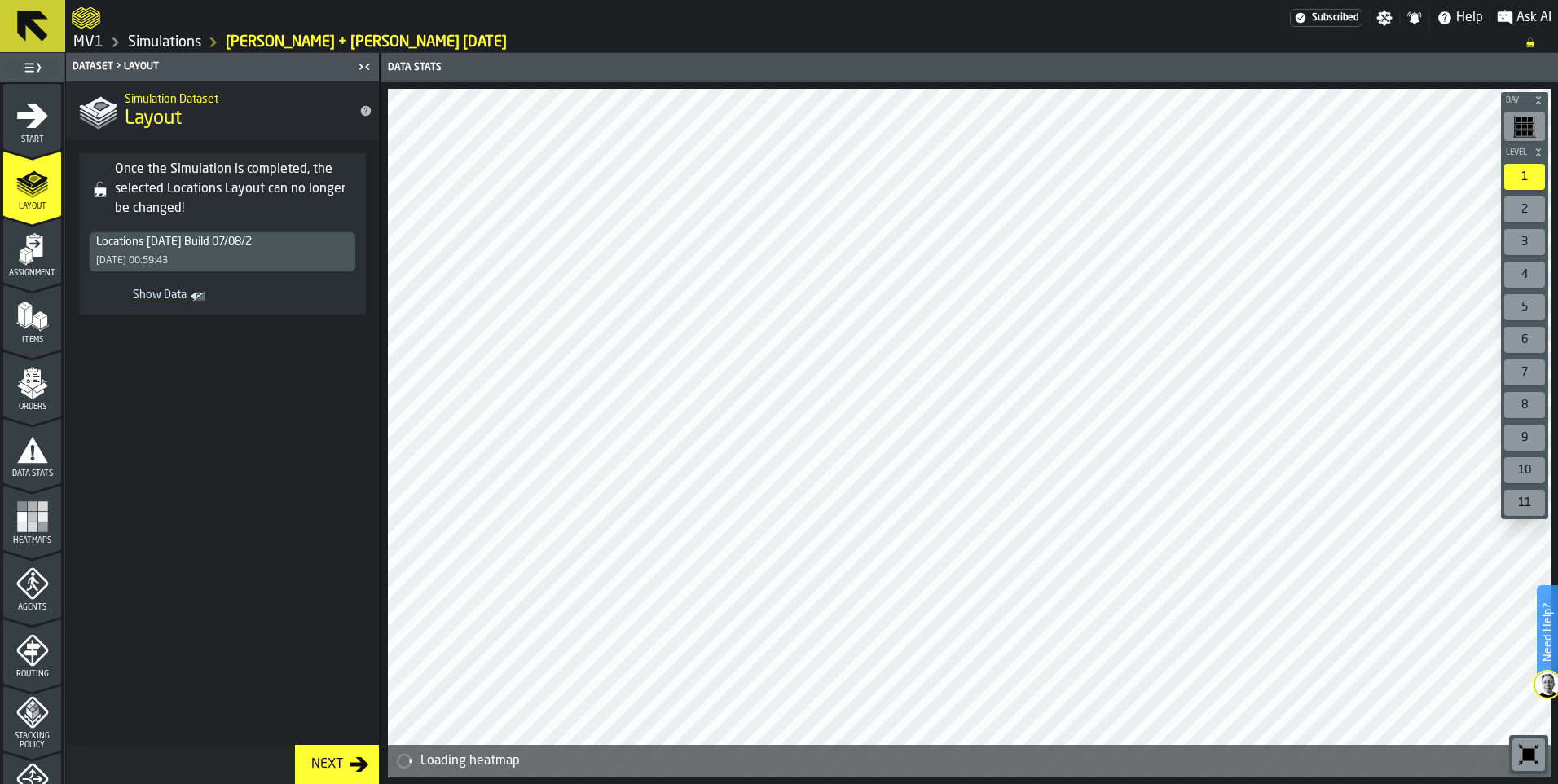
click at [0, 0] on rect "Show Data" at bounding box center [0, 0] width 0 height 0
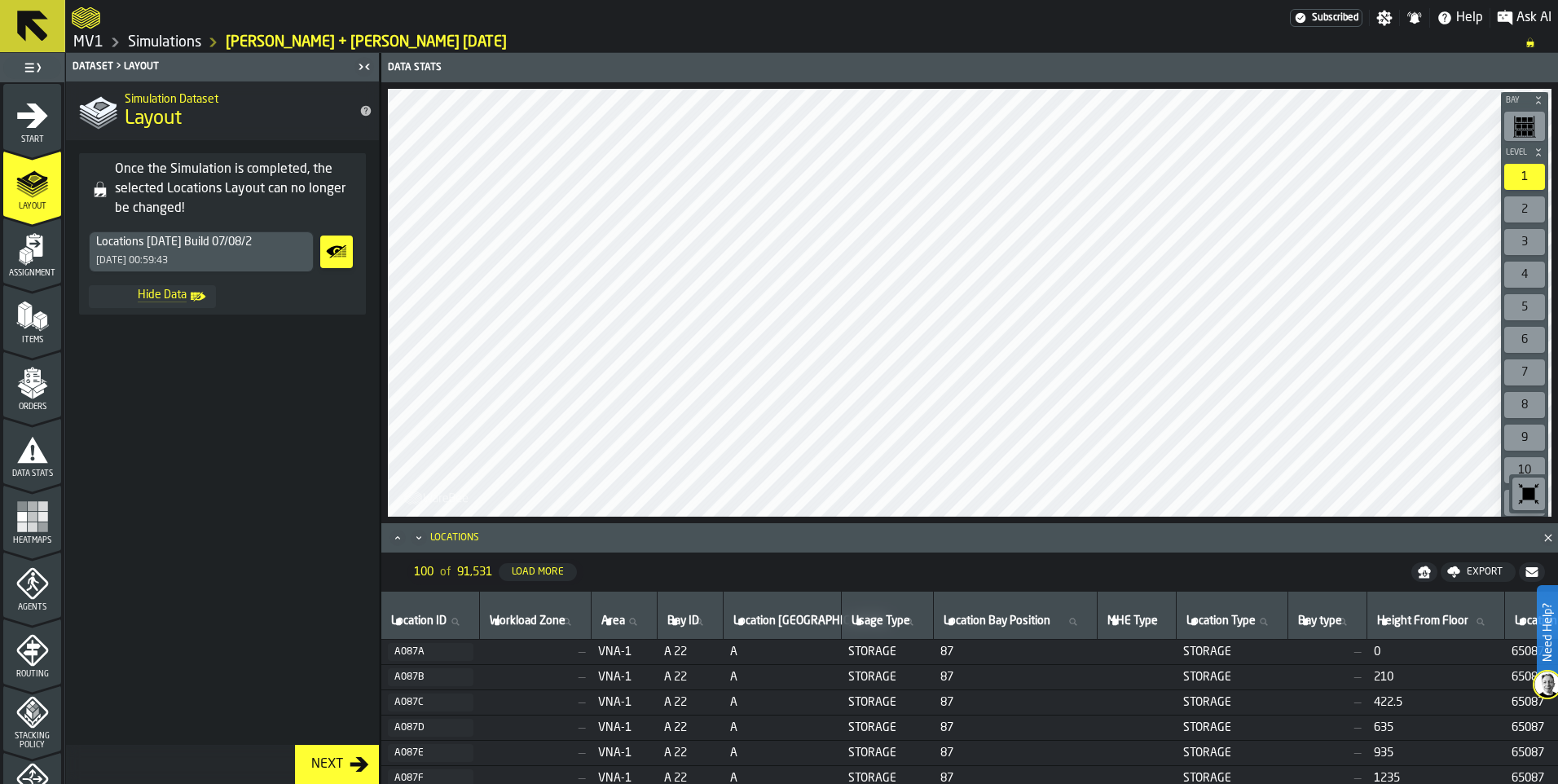
click at [28, 251] on icon "menu Assignment" at bounding box center [33, 249] width 33 height 33
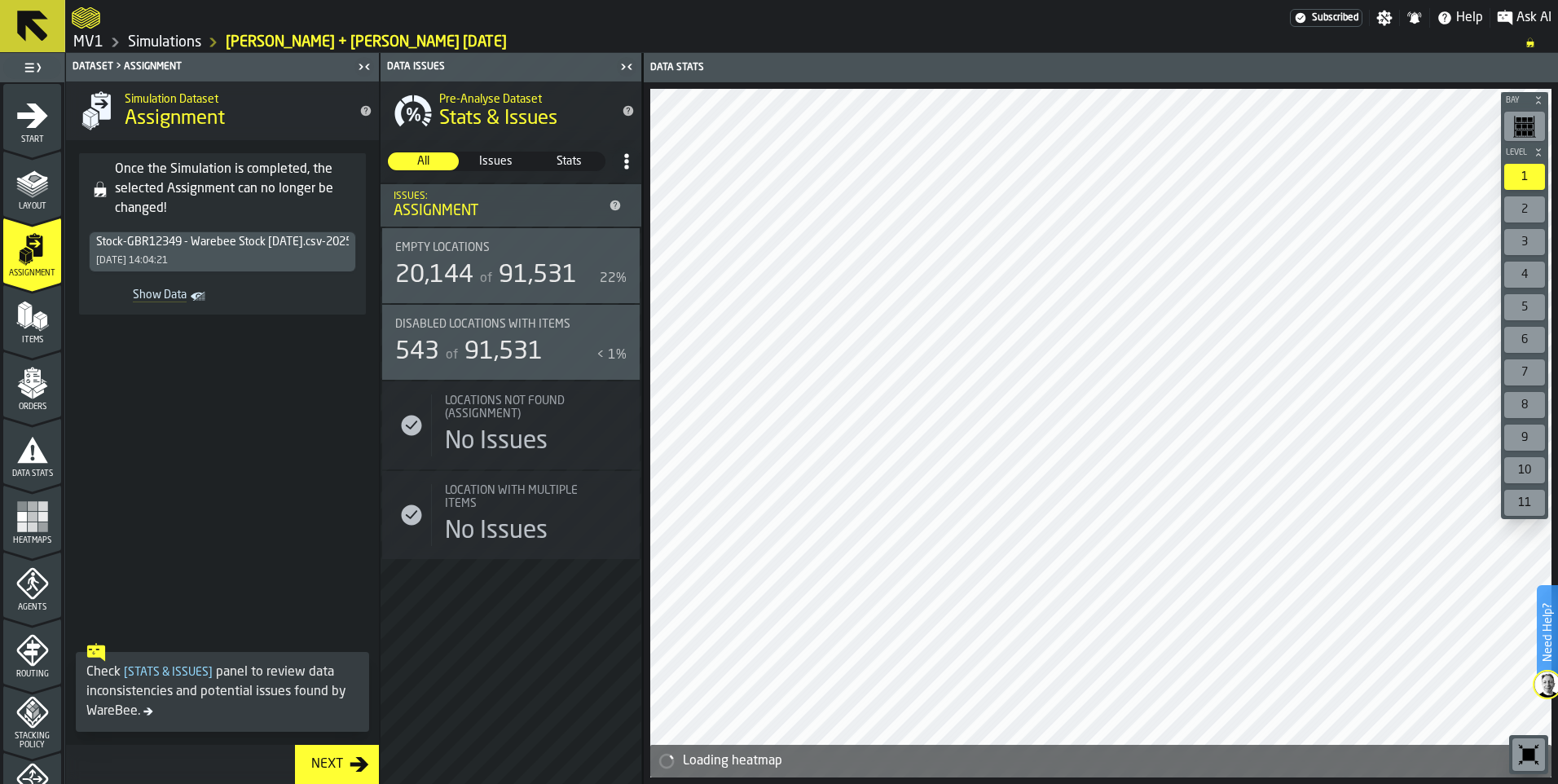
click at [0, 0] on icon "Show Data" at bounding box center [0, 0] width 0 height 0
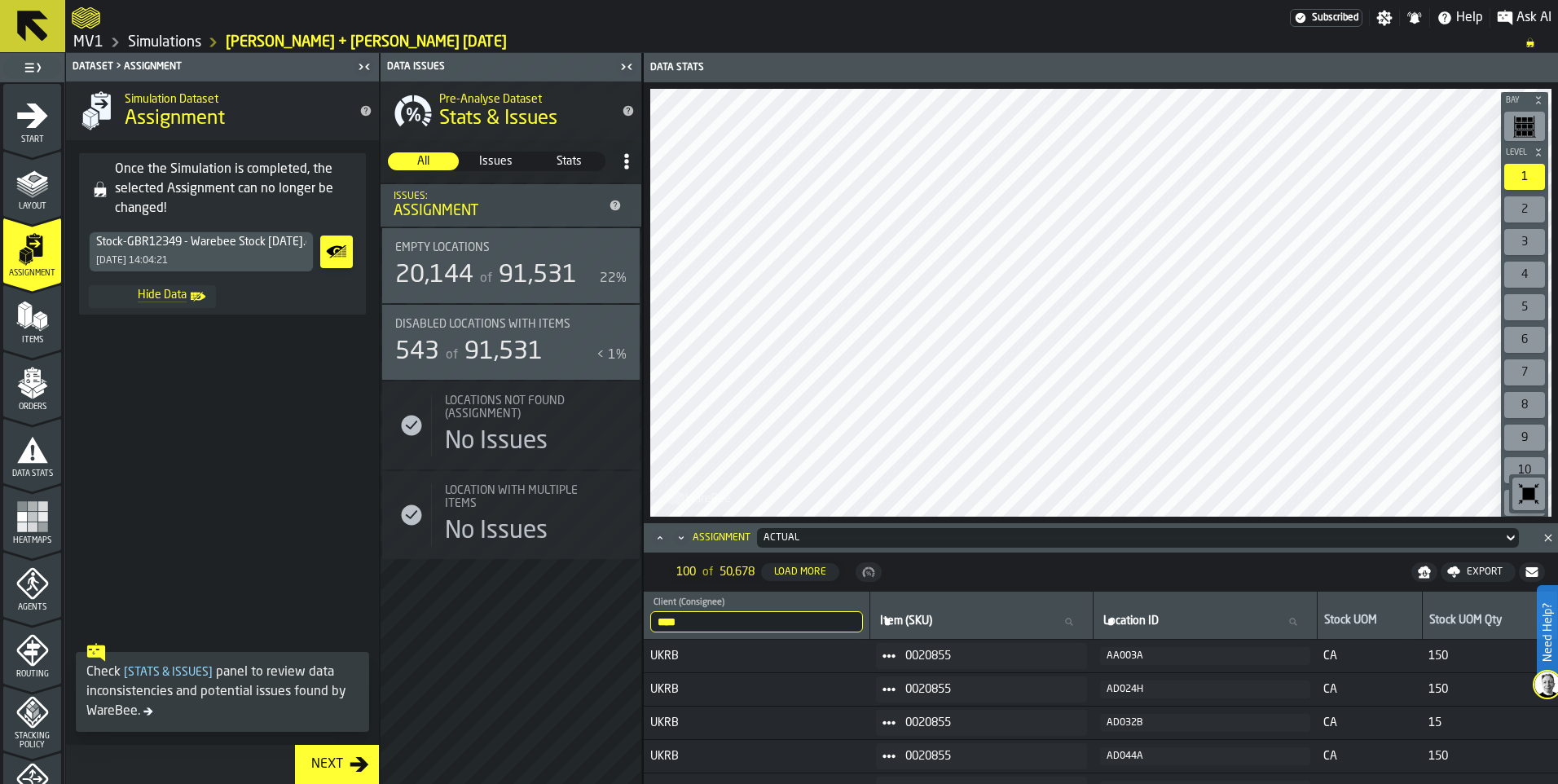
click at [1466, 573] on div "Export" at bounding box center [1484, 571] width 49 height 11
click at [1464, 575] on span "Download (csv)" at bounding box center [1471, 571] width 76 height 13
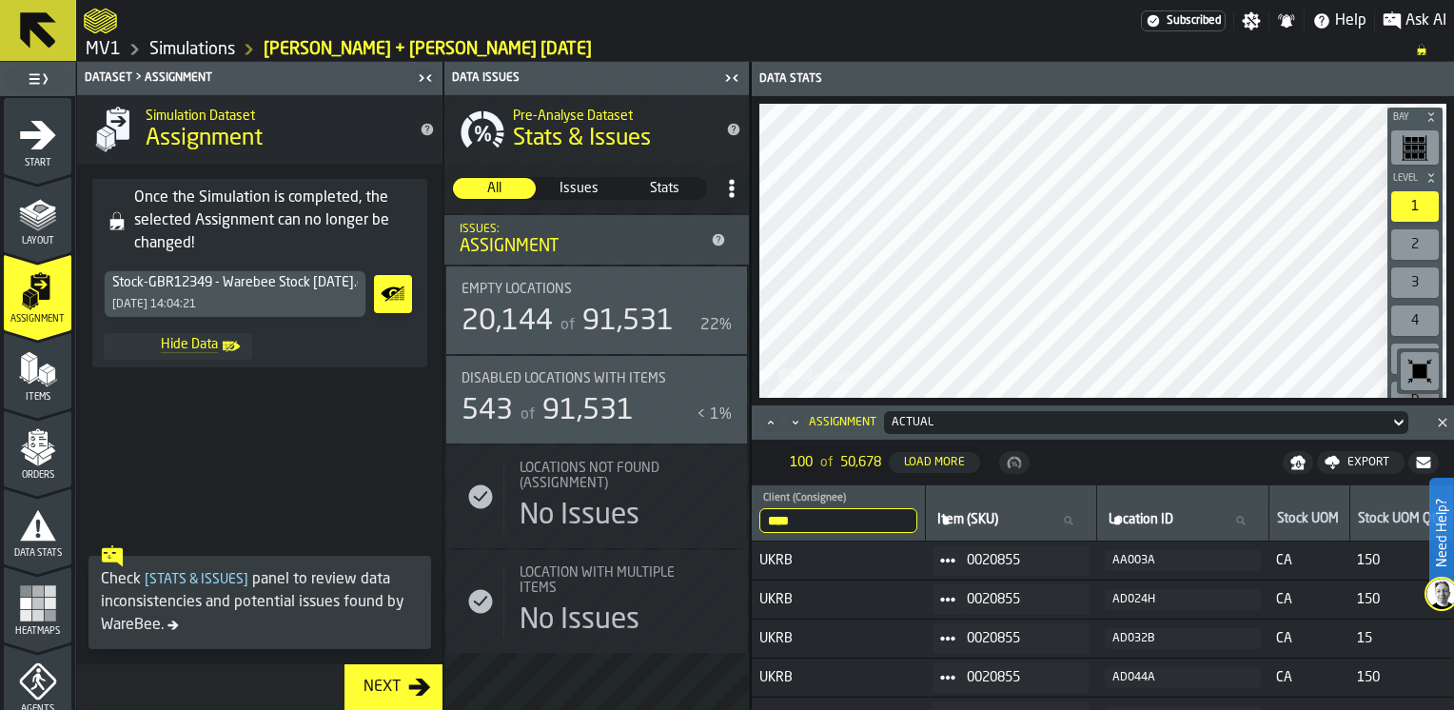
click at [1439, 593] on img at bounding box center [1442, 594] width 30 height 30
click at [1424, 670] on span at bounding box center [1410, 666] width 53 height 53
click at [31, 226] on icon "menu Layout" at bounding box center [38, 213] width 38 height 38
